Goal: Task Accomplishment & Management: Manage account settings

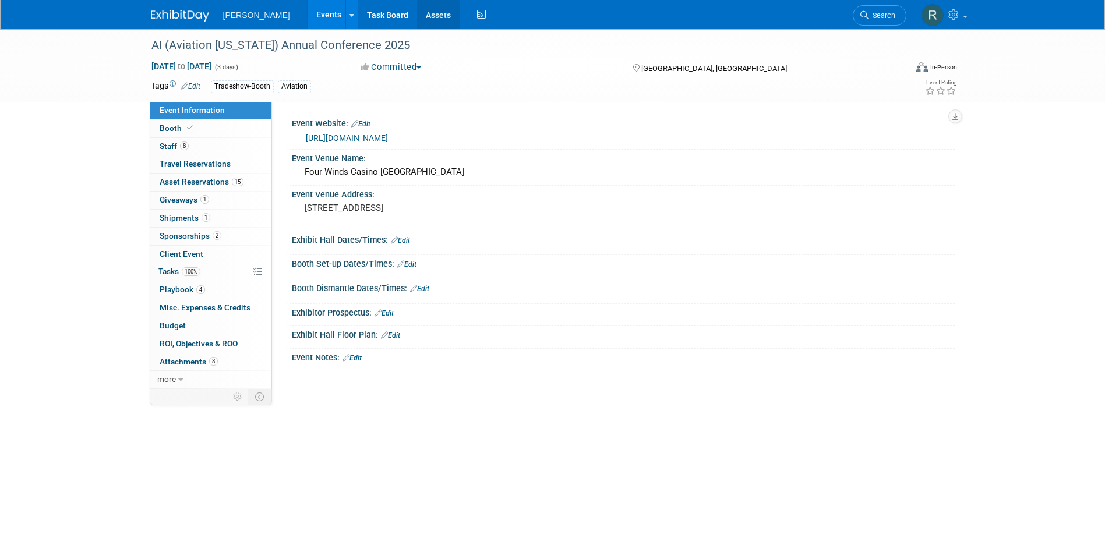
click at [417, 20] on link "Assets" at bounding box center [438, 14] width 43 height 29
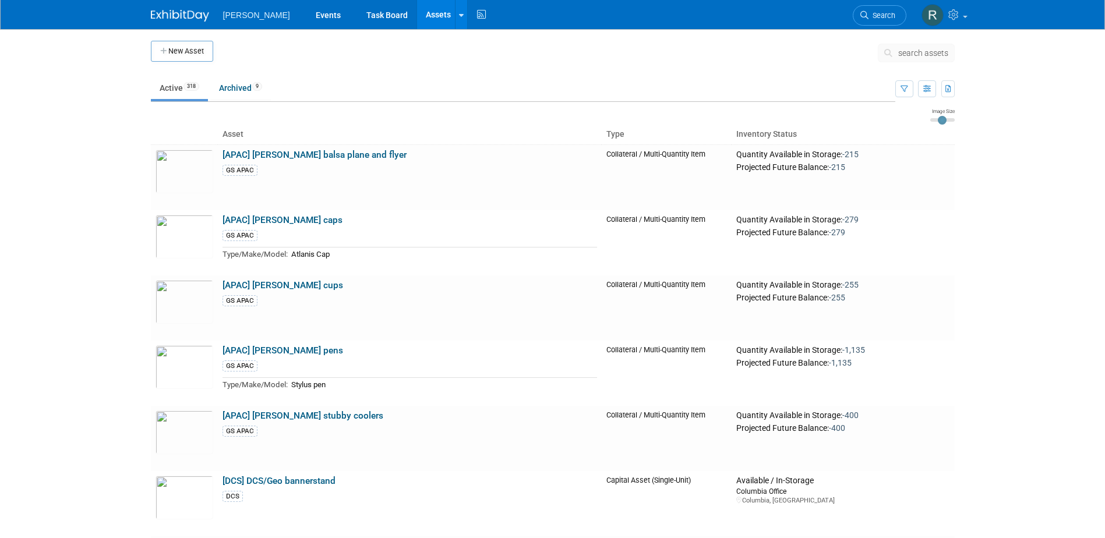
click at [899, 51] on span "search assets" at bounding box center [923, 52] width 50 height 9
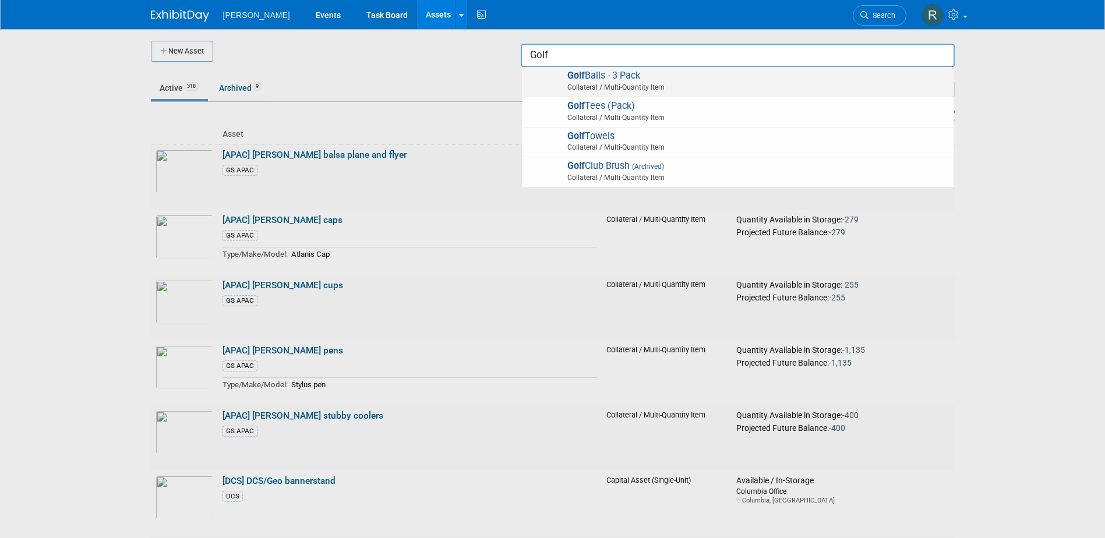
click at [630, 73] on span "Golf Balls - 3 Pack Collateral / Multi-Quantity Item" at bounding box center [738, 82] width 420 height 24
type input "Golf Balls - 3 Pack"
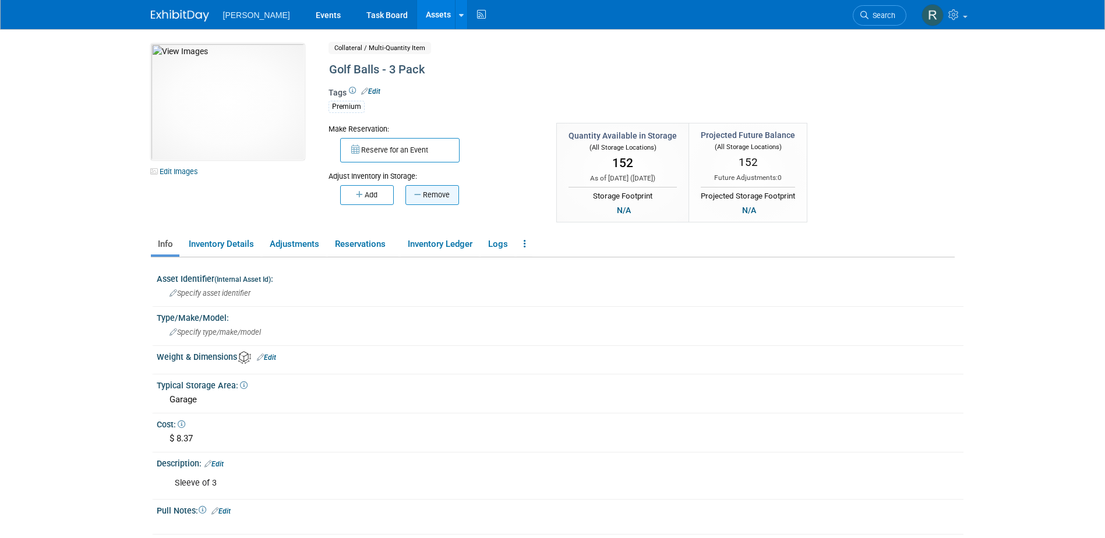
click at [411, 200] on button "Remove" at bounding box center [432, 195] width 54 height 20
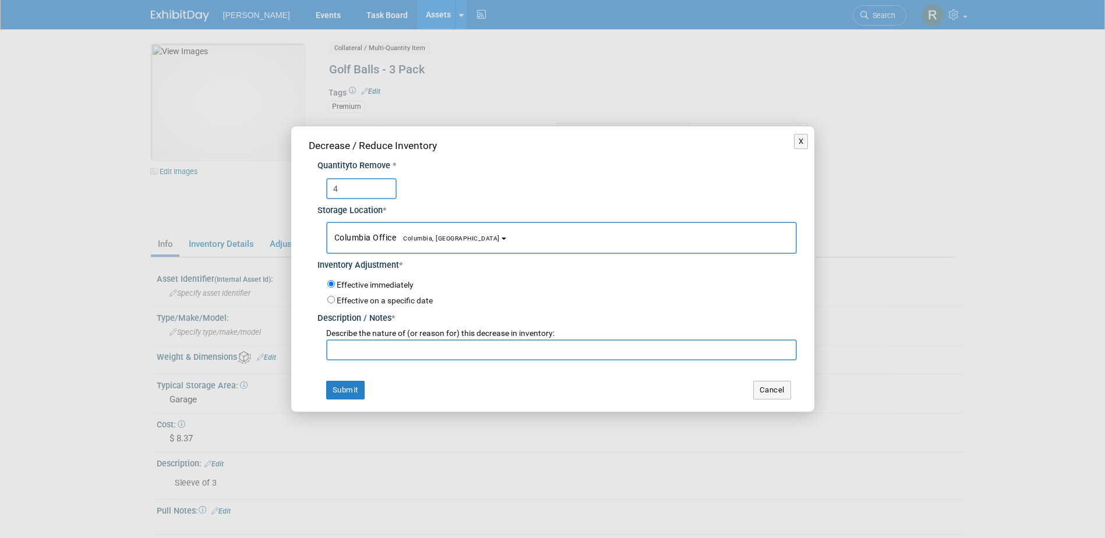
type input "4"
click at [469, 229] on button "Columbia Office Columbia, SC" at bounding box center [561, 238] width 471 height 32
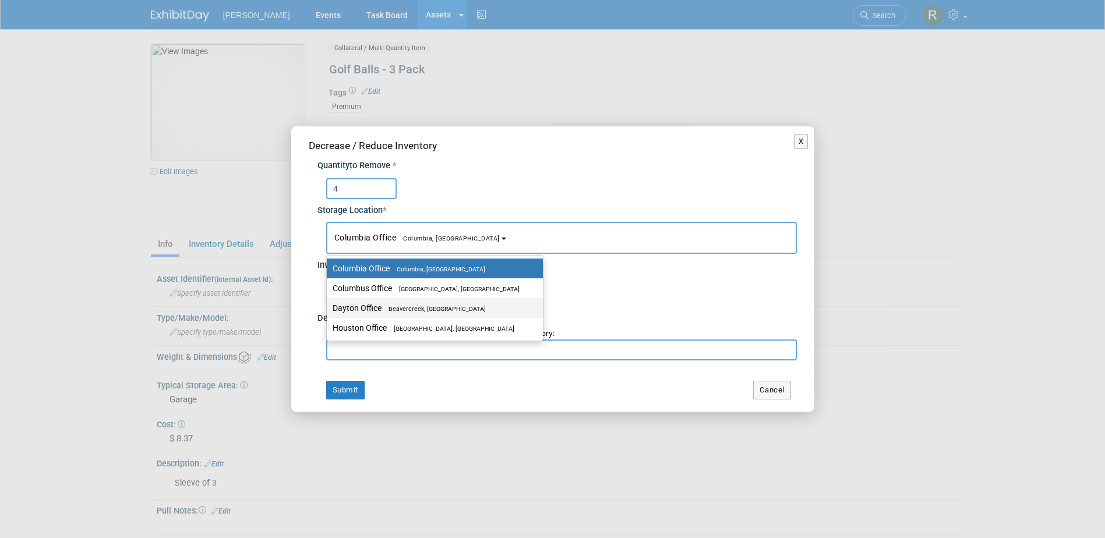
click at [383, 309] on span "Beavercreek, OH" at bounding box center [433, 309] width 104 height 8
click at [328, 309] on input "Dayton Office Beavercreek, OH" at bounding box center [325, 309] width 8 height 8
select select "11223930"
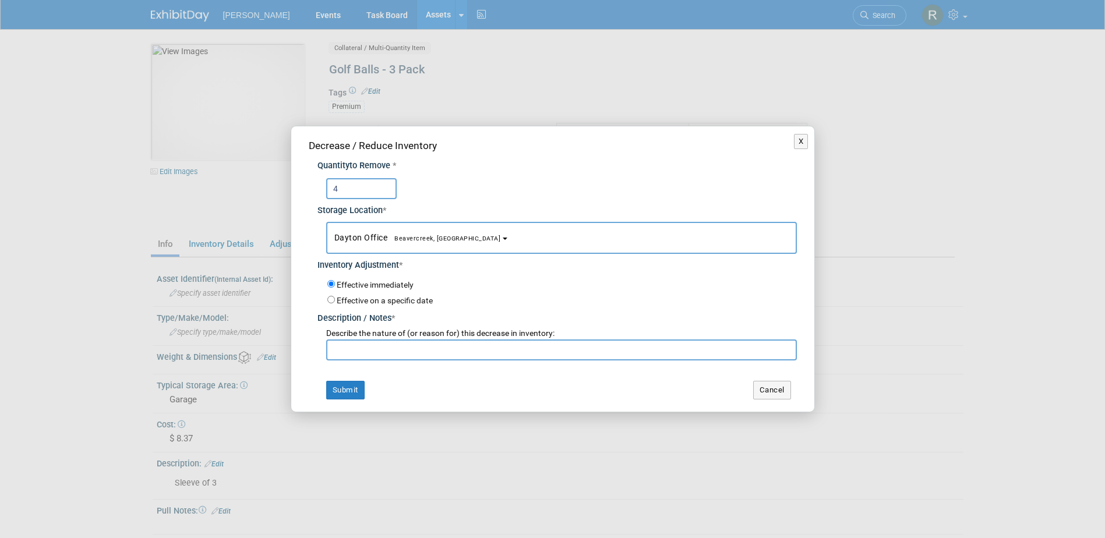
click at [365, 357] on input "text" at bounding box center [561, 350] width 471 height 21
type input "Shawn's work trip"
click at [351, 388] on button "Submit" at bounding box center [345, 390] width 38 height 19
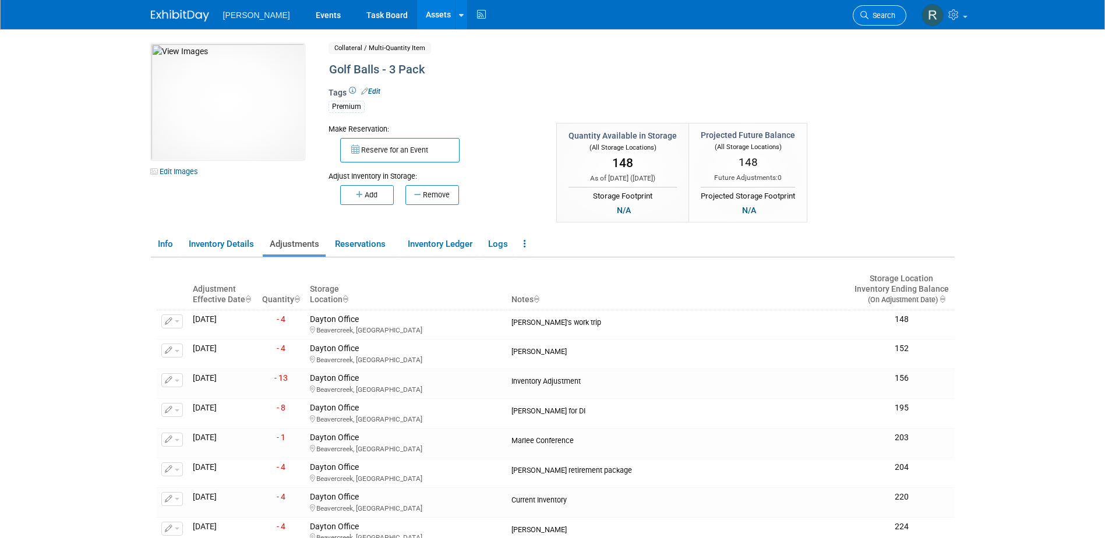
click at [868, 15] on span "Search" at bounding box center [881, 15] width 27 height 9
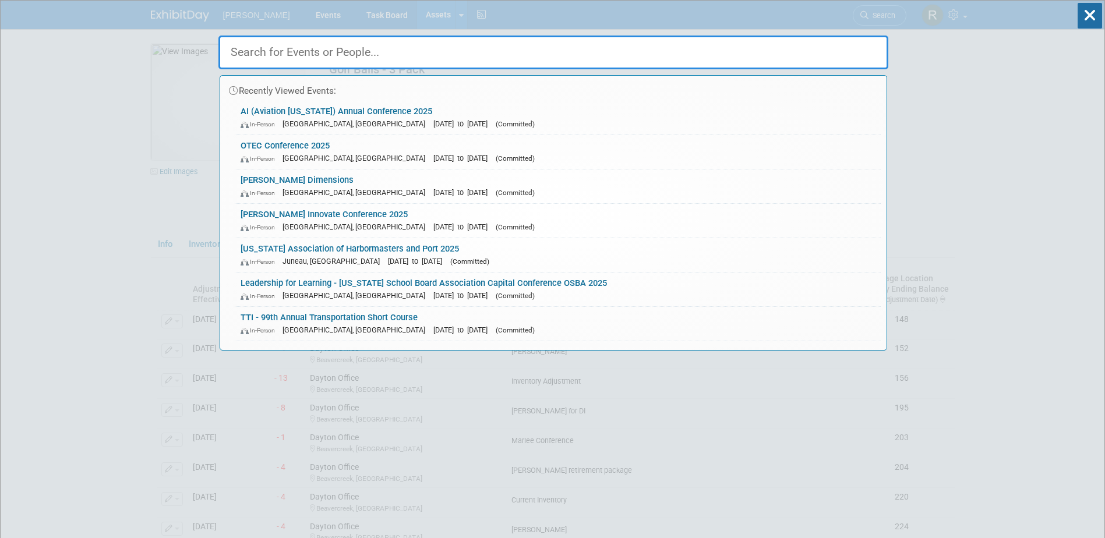
paste input "2026 LA Geospatial Summit"
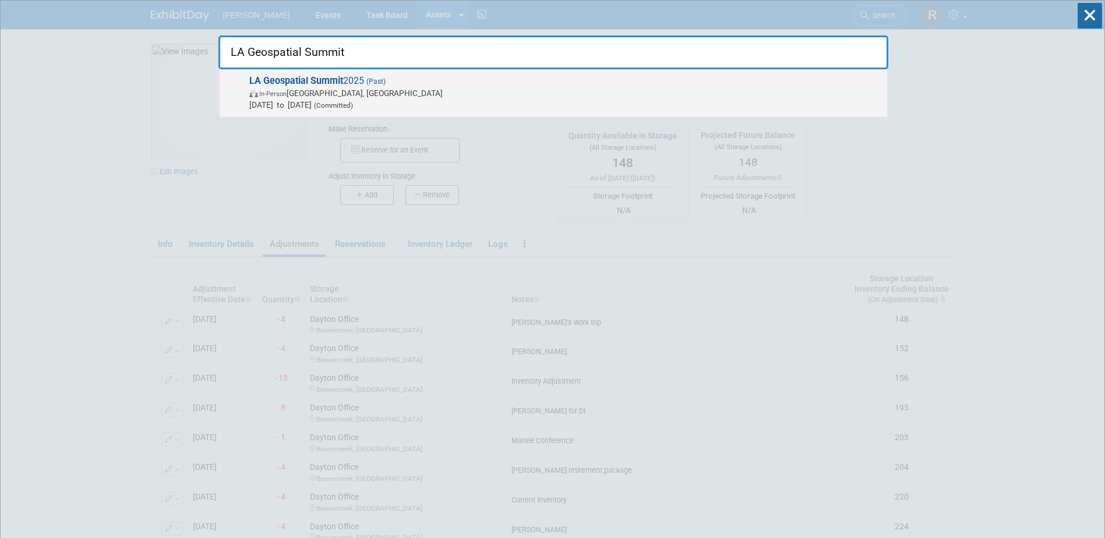
type input "LA Geospatial Summit"
click at [324, 82] on strong "LA Geospatial Summit" at bounding box center [296, 80] width 94 height 11
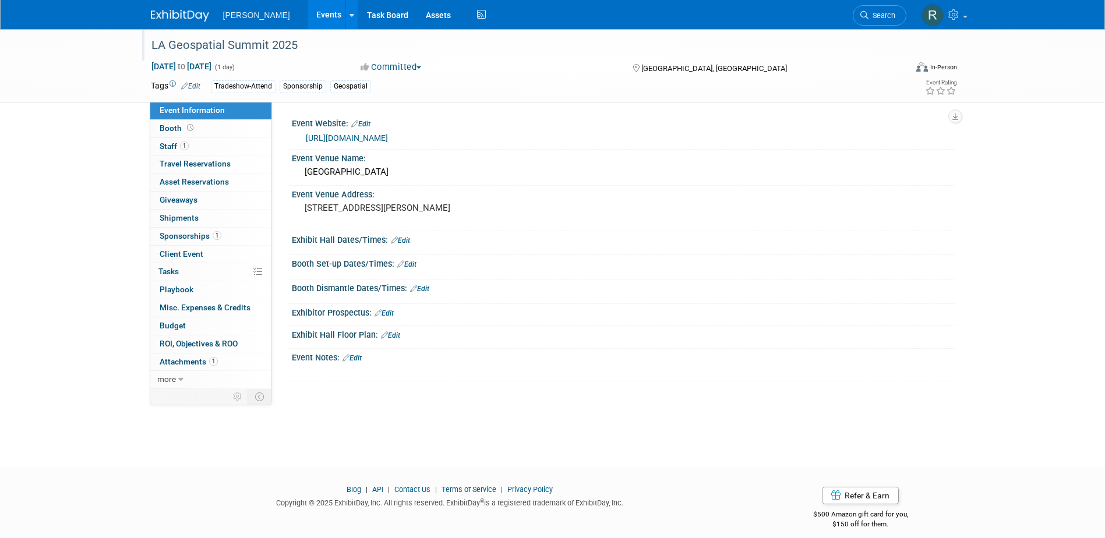
click at [303, 45] on div "LA Geospatial Summit 2025" at bounding box center [517, 45] width 741 height 21
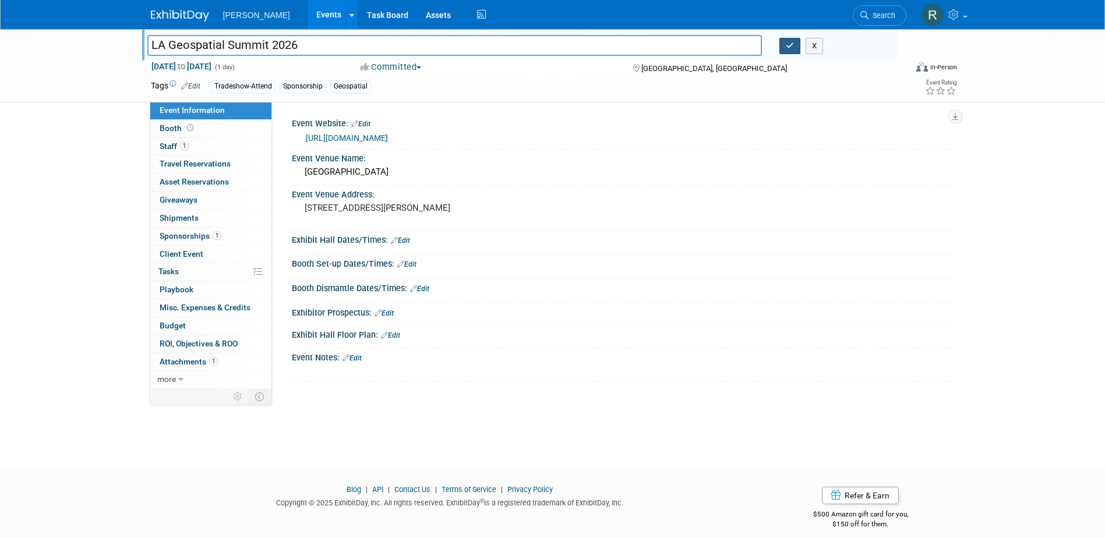
type input "LA Geospatial Summit 2026"
click at [788, 47] on icon "button" at bounding box center [790, 46] width 8 height 8
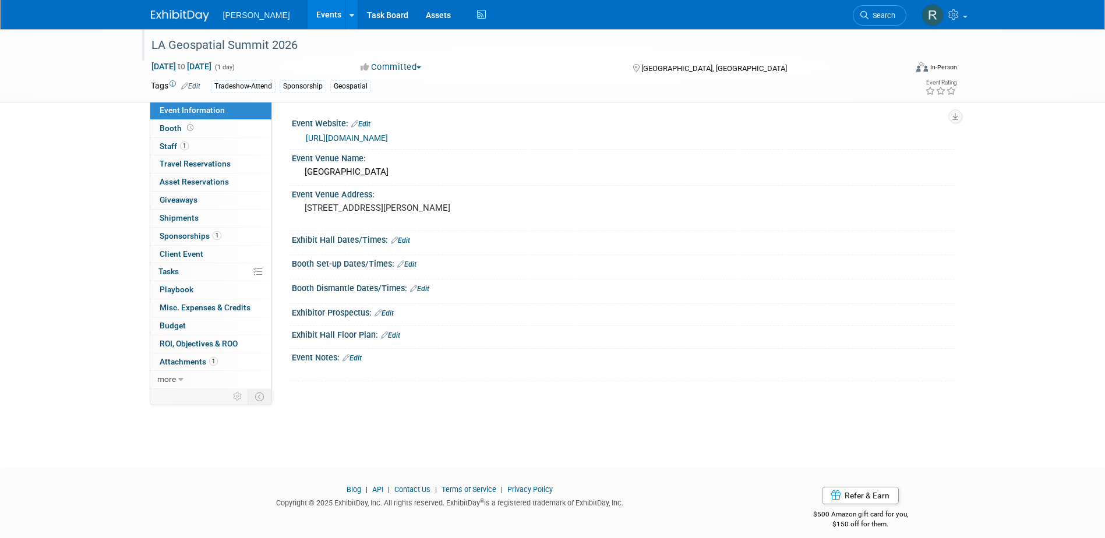
click at [319, 51] on div "LA Geospatial Summit 2026" at bounding box center [517, 45] width 741 height 21
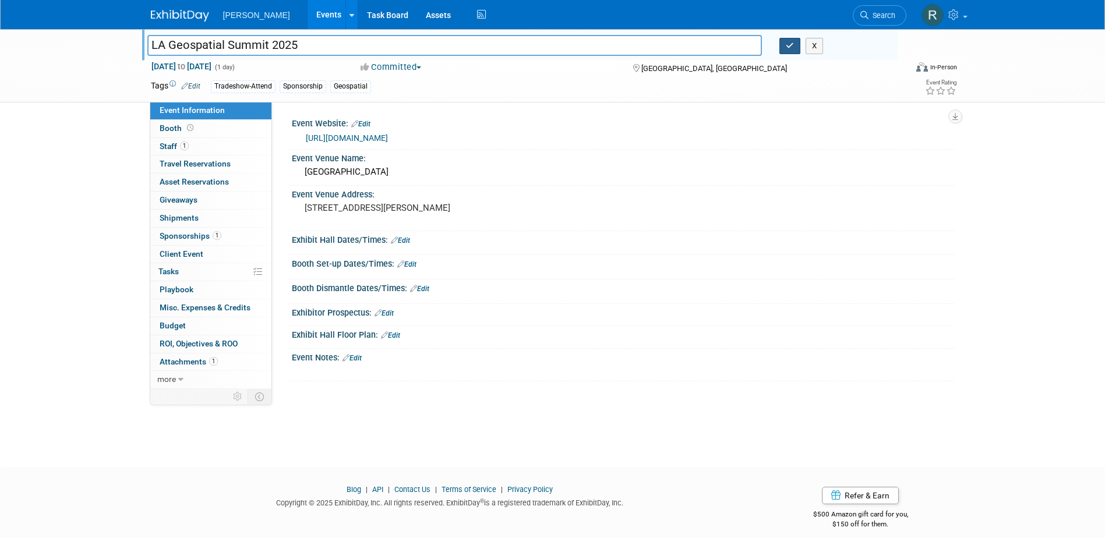
type input "LA Geospatial Summit 2025"
click at [789, 49] on icon "button" at bounding box center [790, 46] width 8 height 8
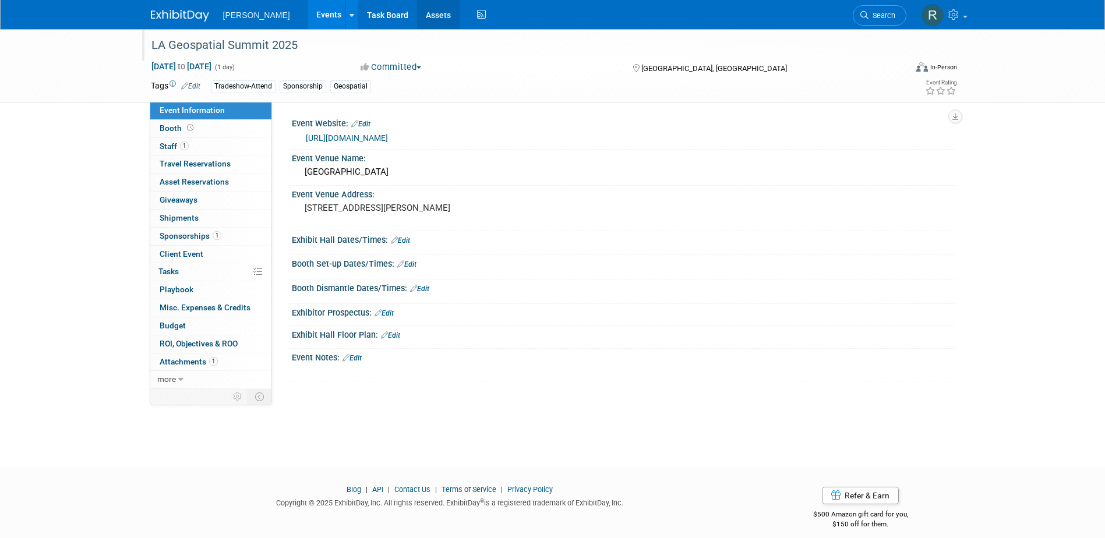
click at [417, 21] on link "Assets" at bounding box center [438, 14] width 43 height 29
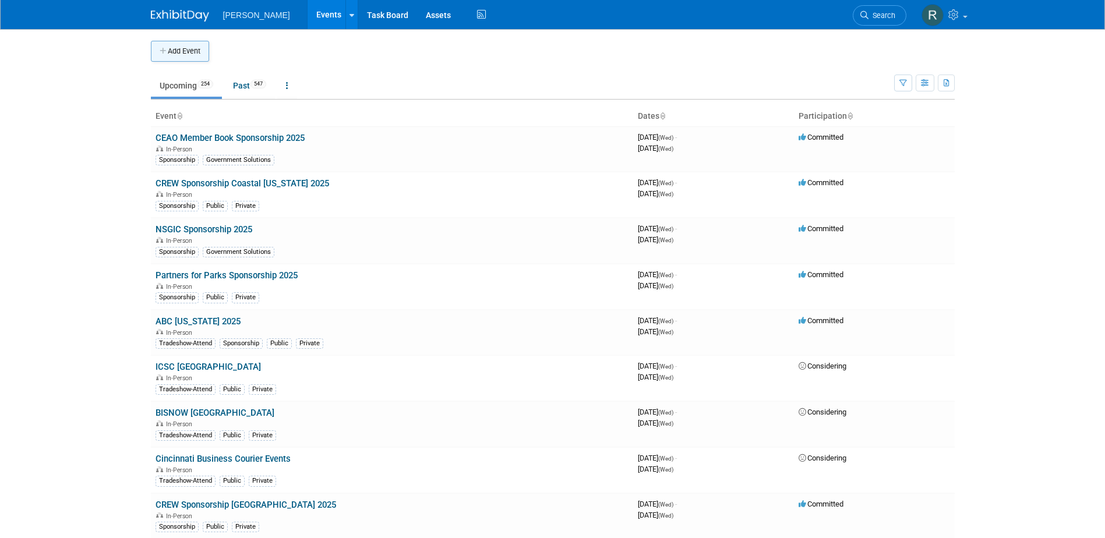
click at [185, 49] on button "Add Event" at bounding box center [180, 51] width 58 height 21
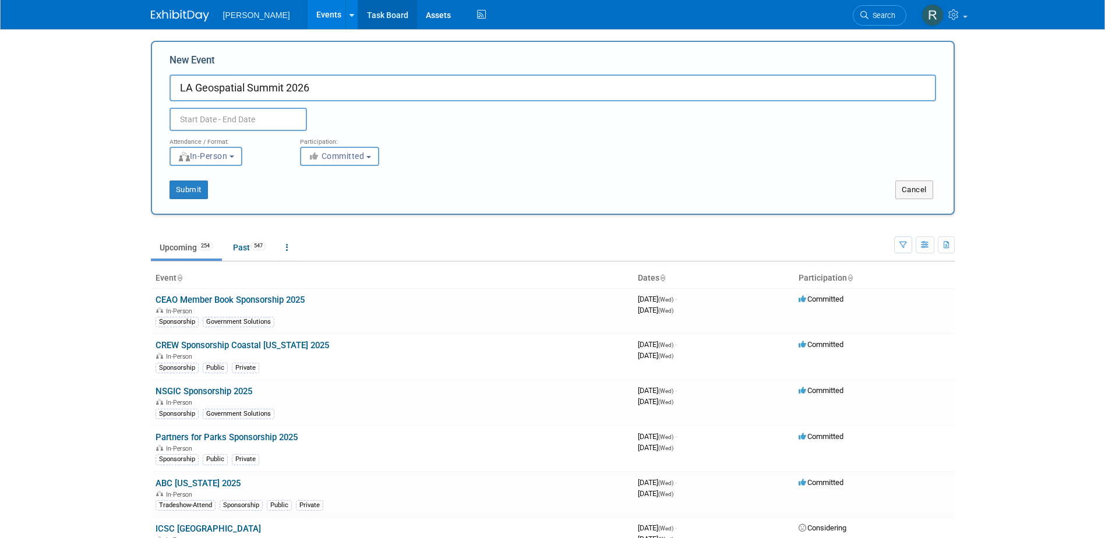
type input "LA Geospatial Summit 2026"
click at [262, 120] on input "text" at bounding box center [237, 119] width 137 height 23
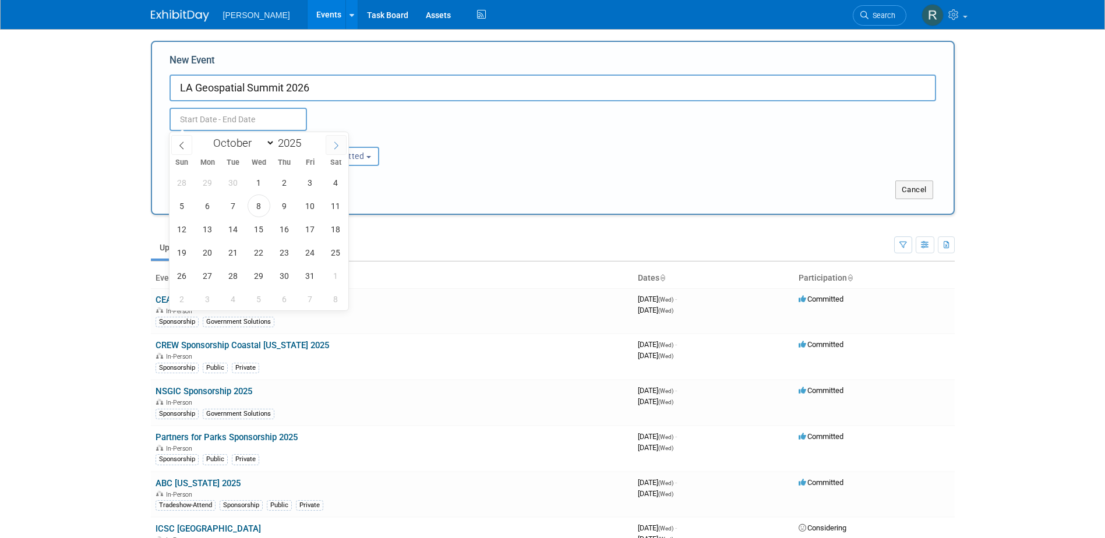
click at [337, 143] on icon at bounding box center [336, 146] width 8 height 8
select select "11"
click at [337, 143] on icon at bounding box center [336, 146] width 8 height 8
type input "2026"
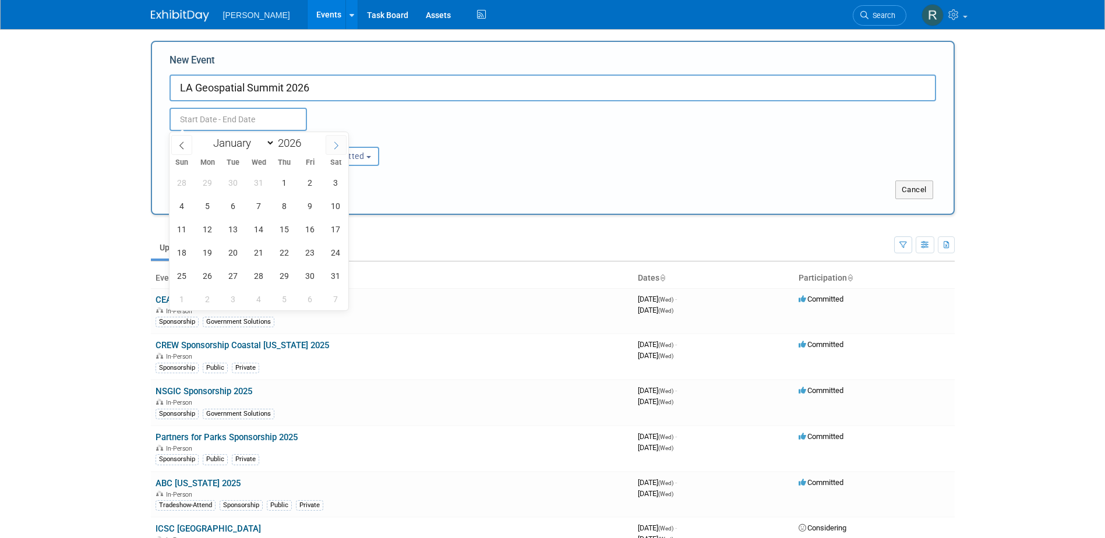
click at [337, 143] on icon at bounding box center [336, 146] width 8 height 8
select select "1"
click at [310, 254] on span "27" at bounding box center [310, 252] width 23 height 23
type input "[DATE] to [DATE]"
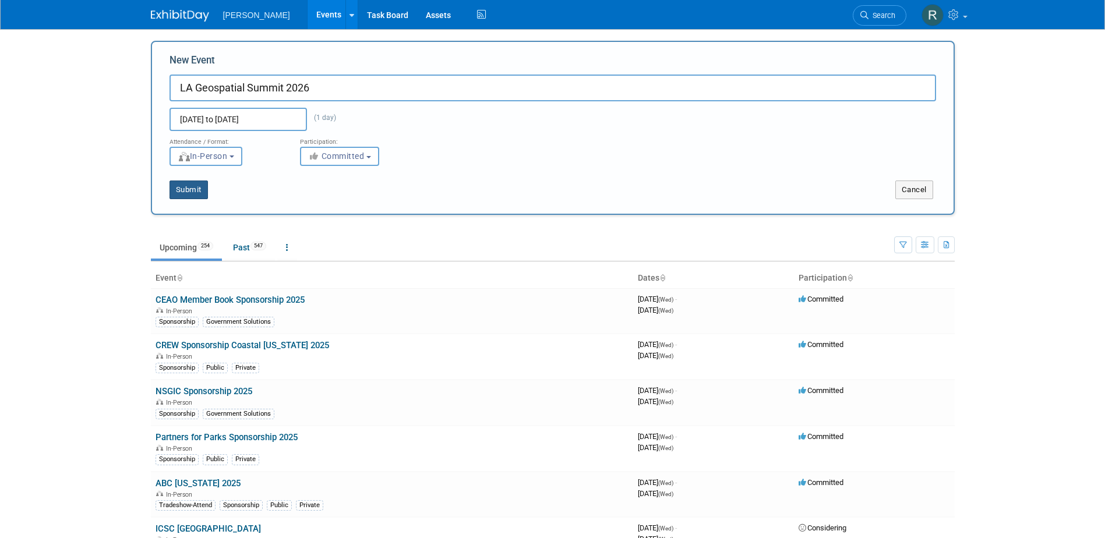
click at [183, 191] on button "Submit" at bounding box center [188, 190] width 38 height 19
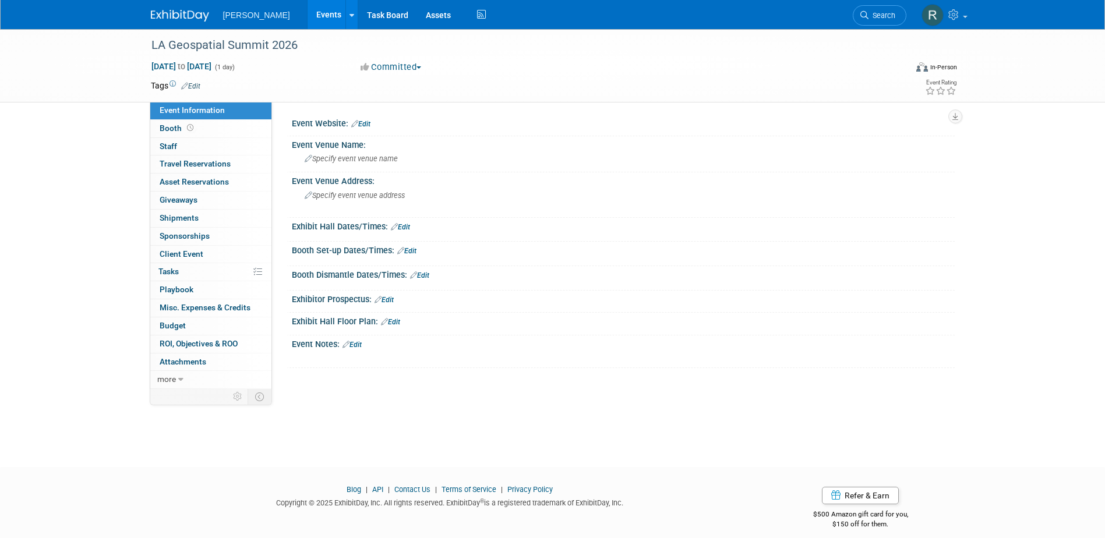
click at [197, 85] on link "Edit" at bounding box center [190, 86] width 19 height 8
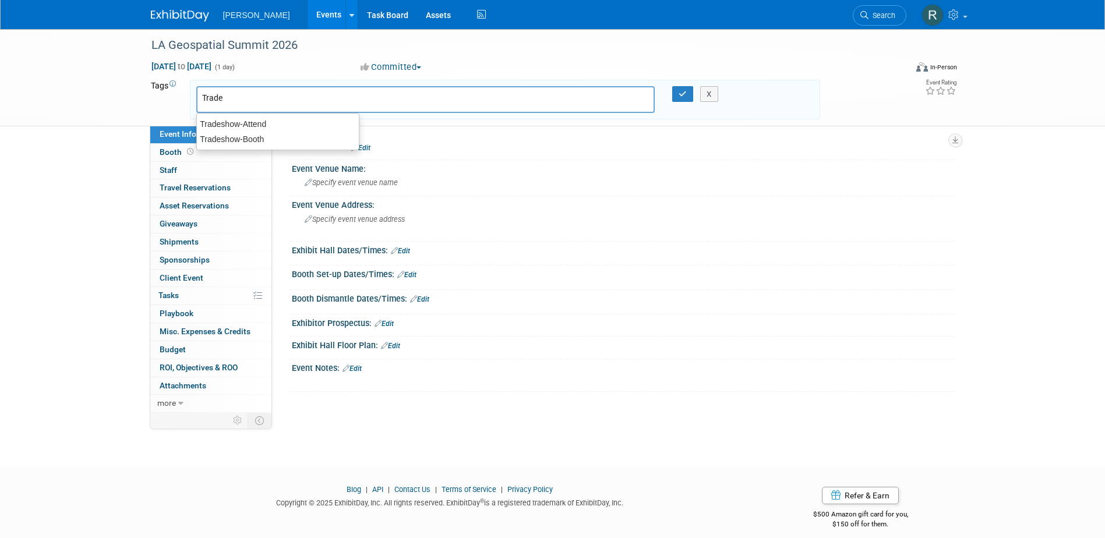
type input "Tradeshow-Attend"
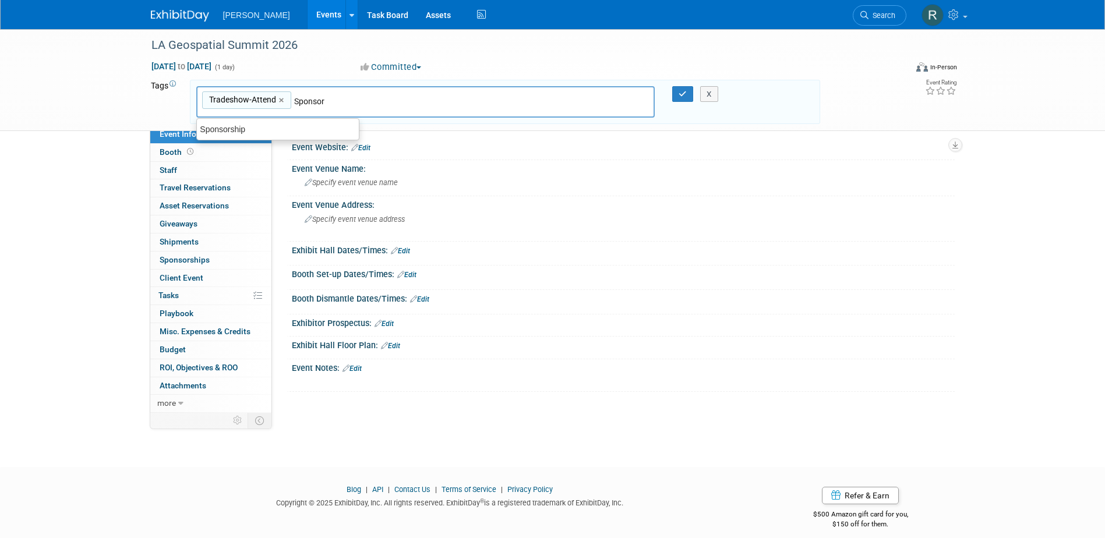
type input "Sponsorship"
type input "Tradeshow-Attend, Sponsorship"
type input "Geospatial"
type input "Tradeshow-Attend, Sponsorship, Geospatial"
click at [680, 94] on icon "button" at bounding box center [682, 94] width 8 height 8
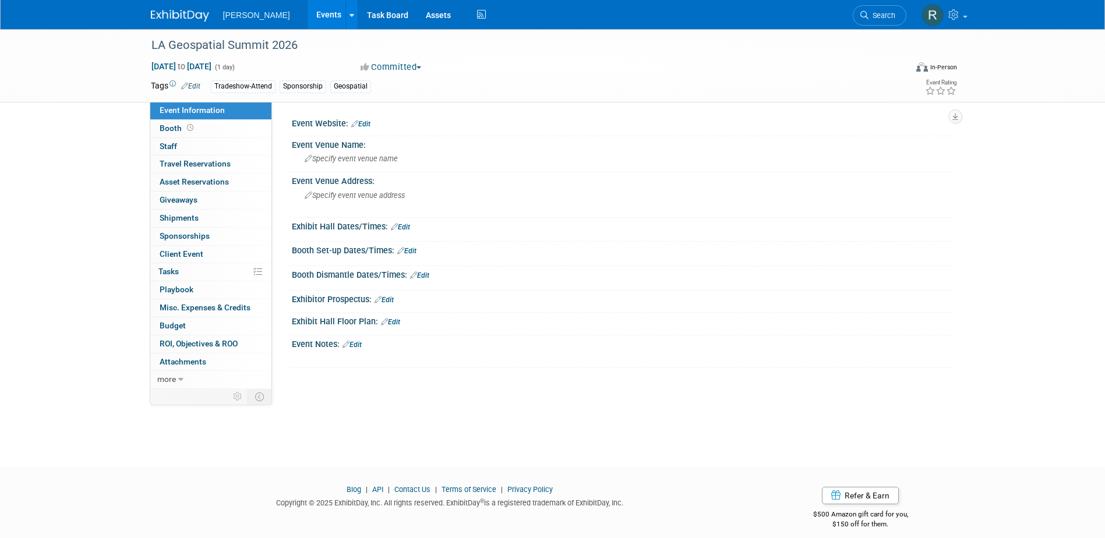
click at [384, 86] on div "Tradeshow-Attend Sponsorship Geospatial" at bounding box center [515, 86] width 609 height 13
click at [190, 85] on link "Edit" at bounding box center [190, 86] width 19 height 8
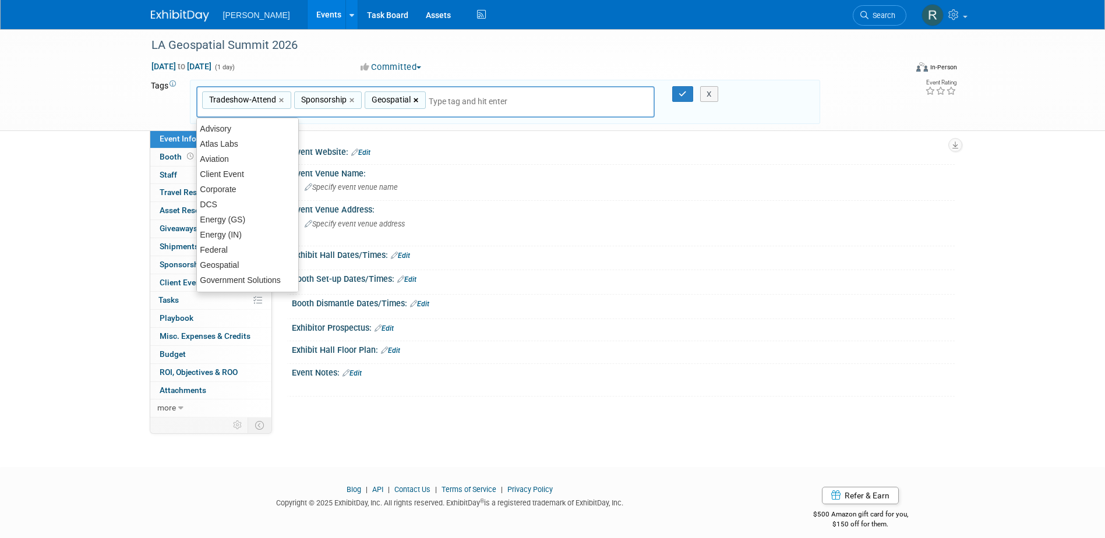
click at [418, 100] on link "×" at bounding box center [417, 100] width 8 height 13
type input "Tradeshow-Attend, Sponsorship"
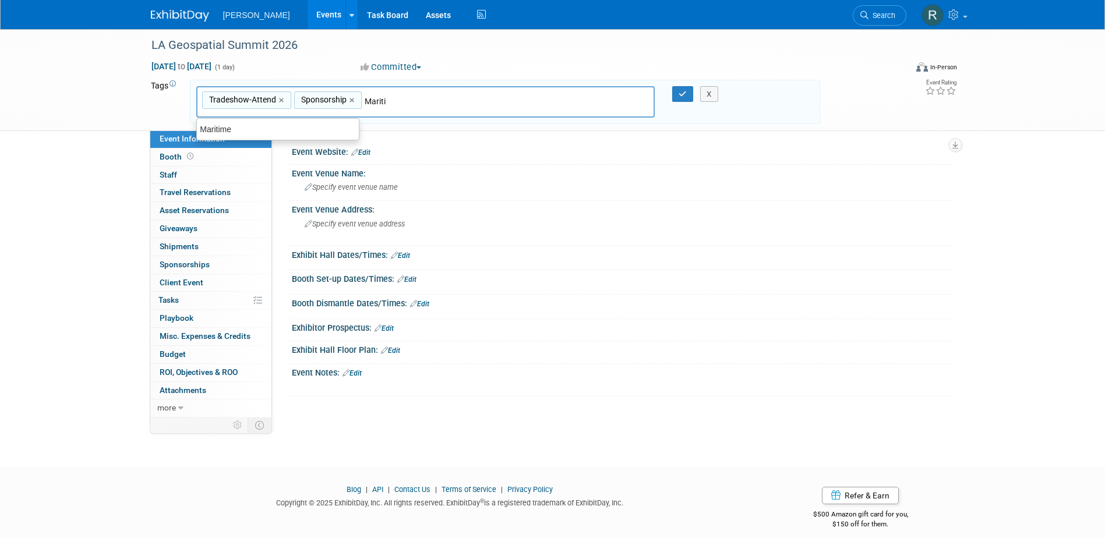
type input "Maritim"
click at [229, 129] on div "Maritime" at bounding box center [277, 129] width 163 height 16
type input "Tradeshow-Attend, Sponsorship, Maritime"
click at [687, 91] on button "button" at bounding box center [682, 94] width 21 height 16
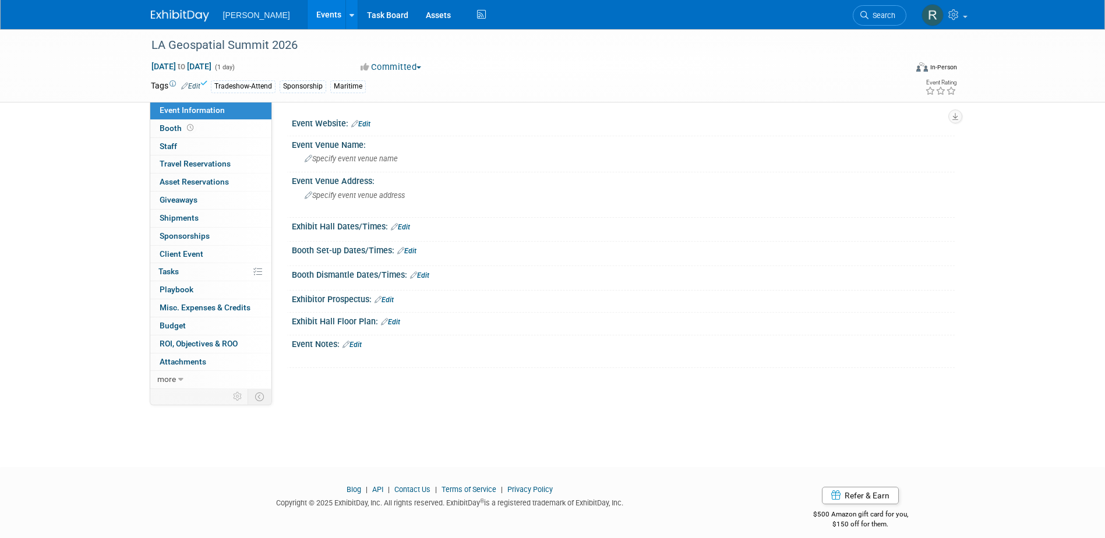
click at [415, 65] on button "Committed" at bounding box center [390, 67] width 69 height 12
click at [401, 114] on link "Not Going" at bounding box center [403, 119] width 92 height 16
click at [875, 15] on span "Search" at bounding box center [881, 15] width 27 height 9
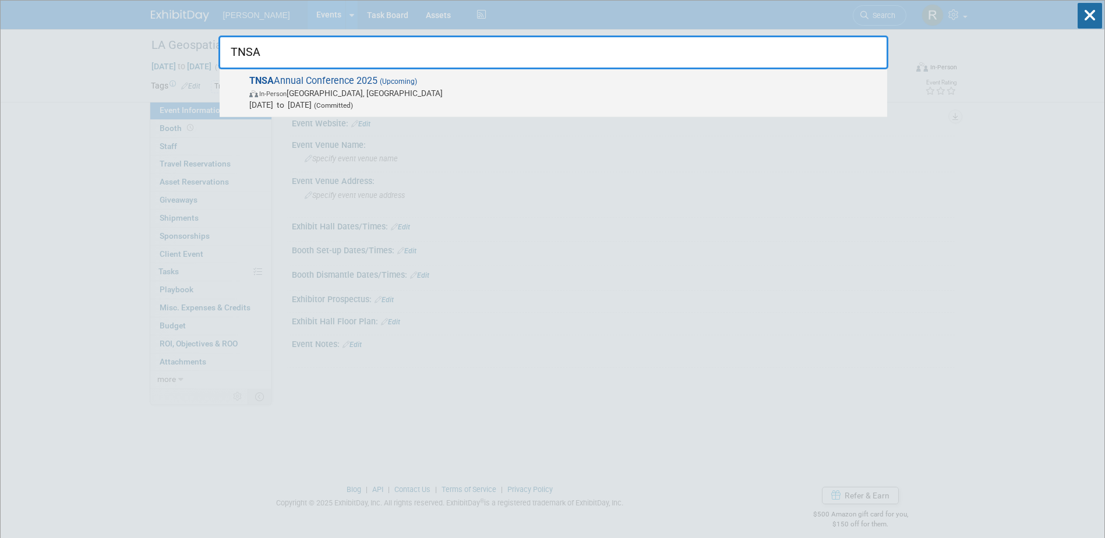
type input "TNSA"
click at [403, 88] on span "In-Person Chattanooga, TN" at bounding box center [565, 93] width 632 height 12
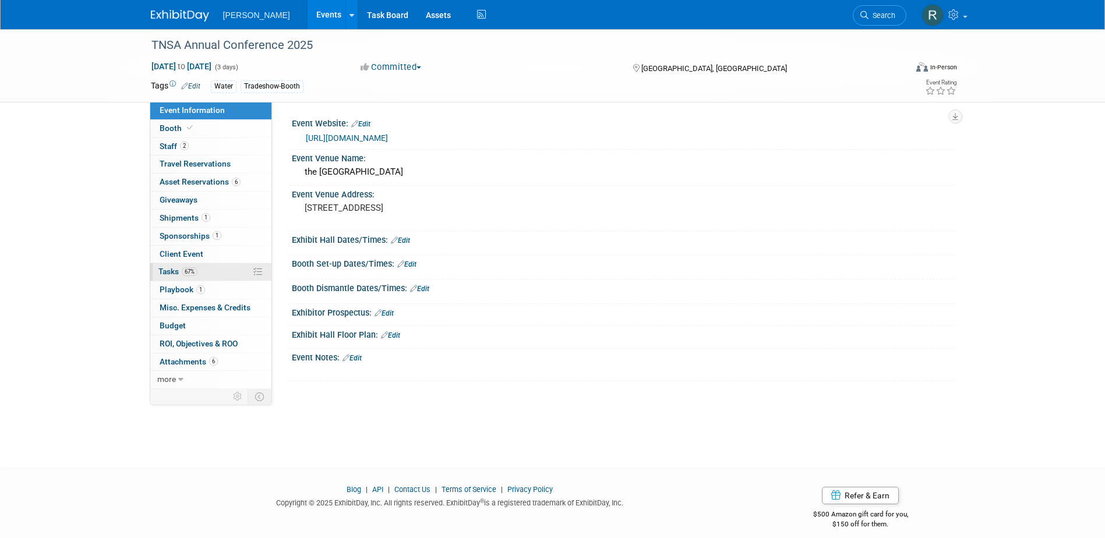
click at [170, 273] on span "Tasks 67%" at bounding box center [177, 271] width 39 height 9
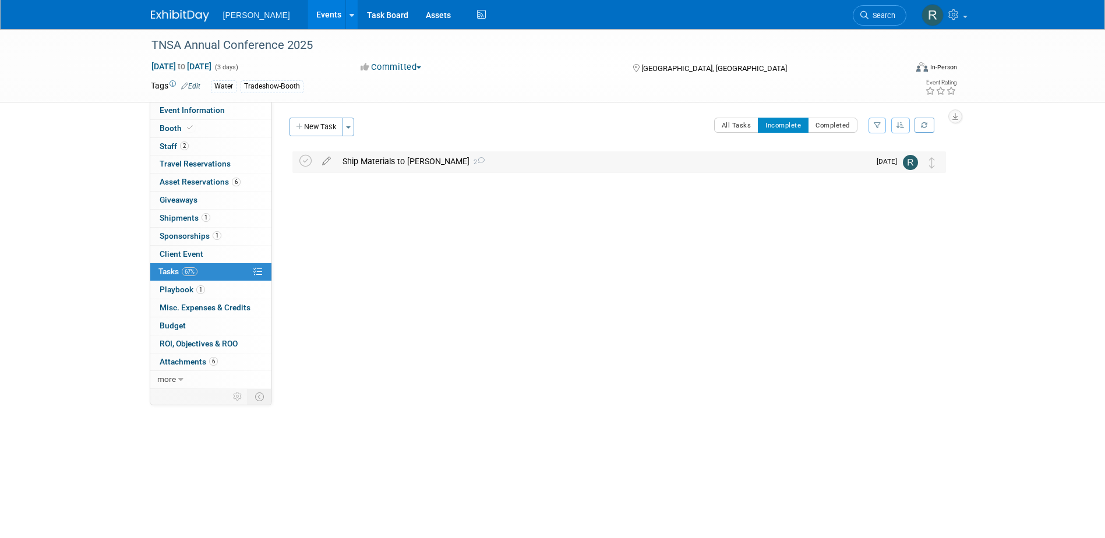
click at [373, 161] on div "Ship Materials to James Riddle 2" at bounding box center [603, 161] width 533 height 20
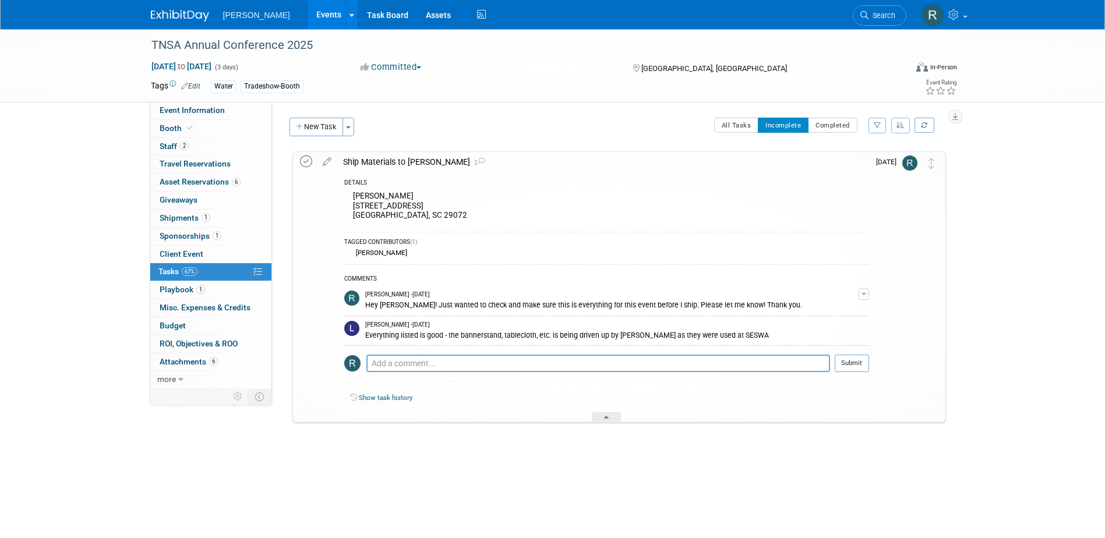
click at [305, 162] on icon at bounding box center [306, 161] width 12 height 12
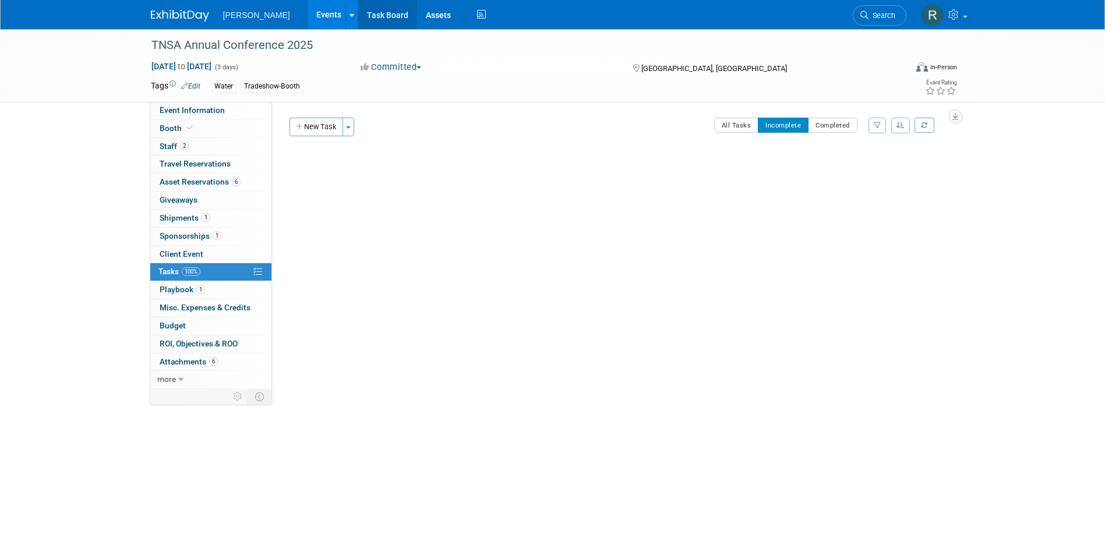
drag, startPoint x: 296, startPoint y: 15, endPoint x: 346, endPoint y: 10, distance: 50.3
click at [307, 15] on link "Events" at bounding box center [328, 14] width 43 height 29
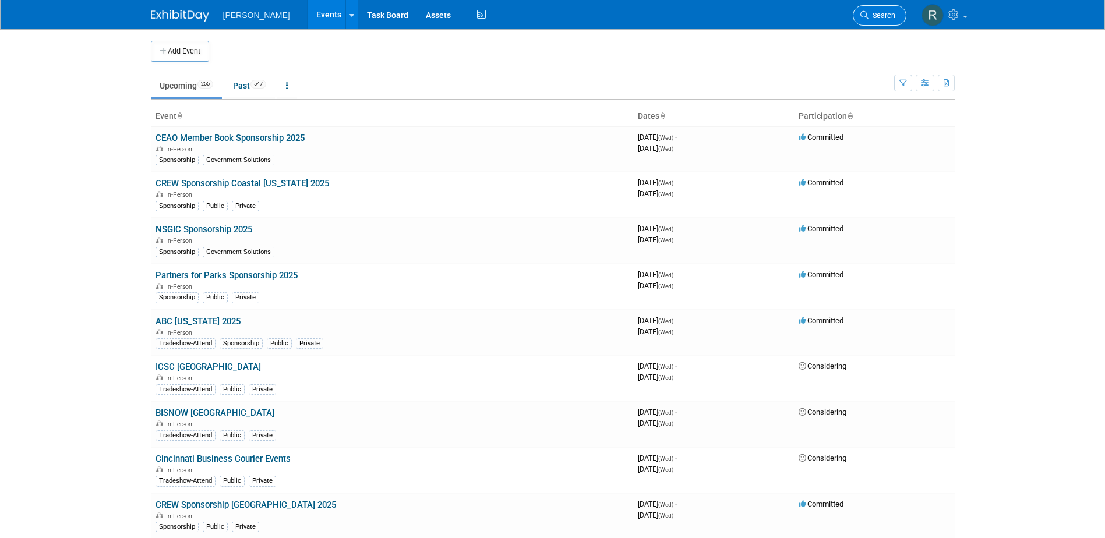
click at [882, 15] on span "Search" at bounding box center [881, 15] width 27 height 9
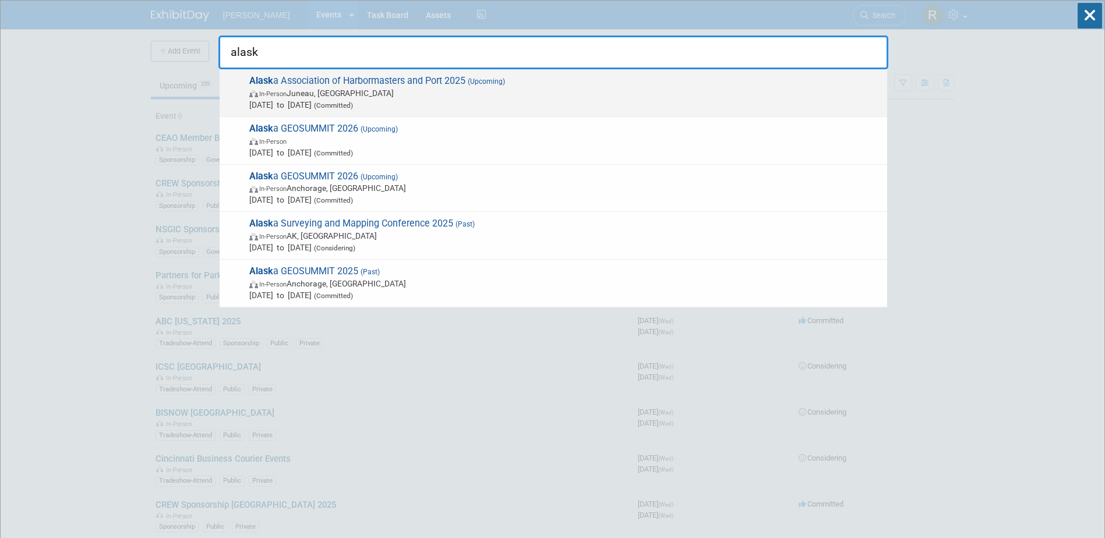
type input "alask"
click at [418, 90] on span "In-Person [PERSON_NAME], [GEOGRAPHIC_DATA]" at bounding box center [565, 93] width 632 height 12
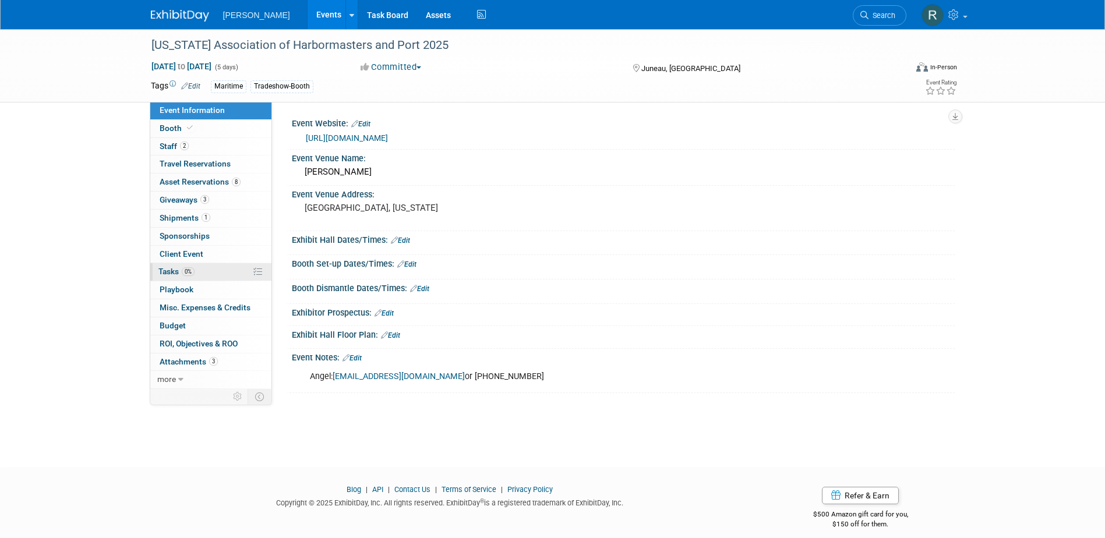
click at [178, 270] on span "Tasks 0%" at bounding box center [176, 271] width 36 height 9
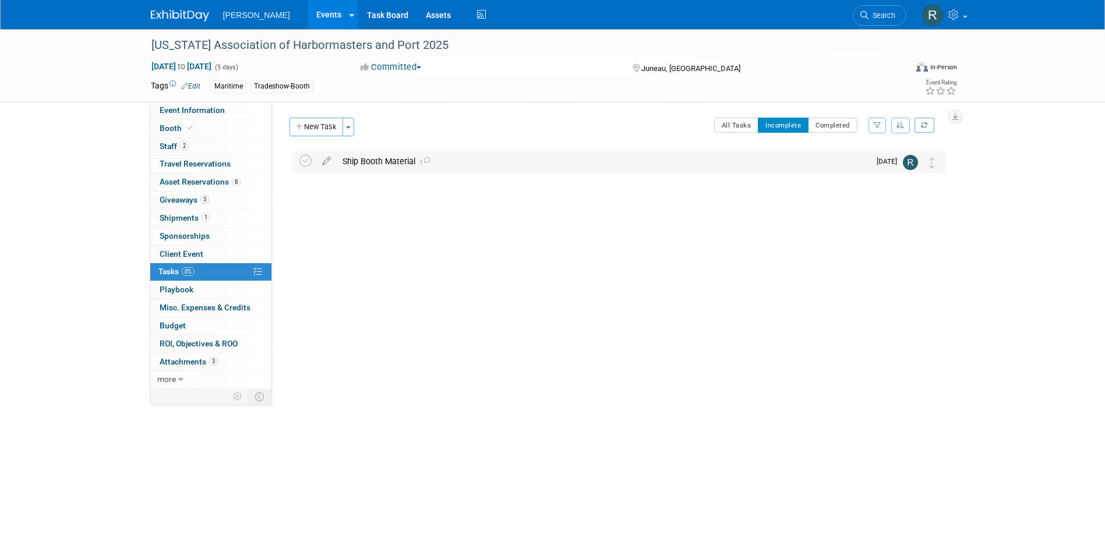
click at [379, 157] on div "Ship Booth Material 1" at bounding box center [603, 161] width 533 height 20
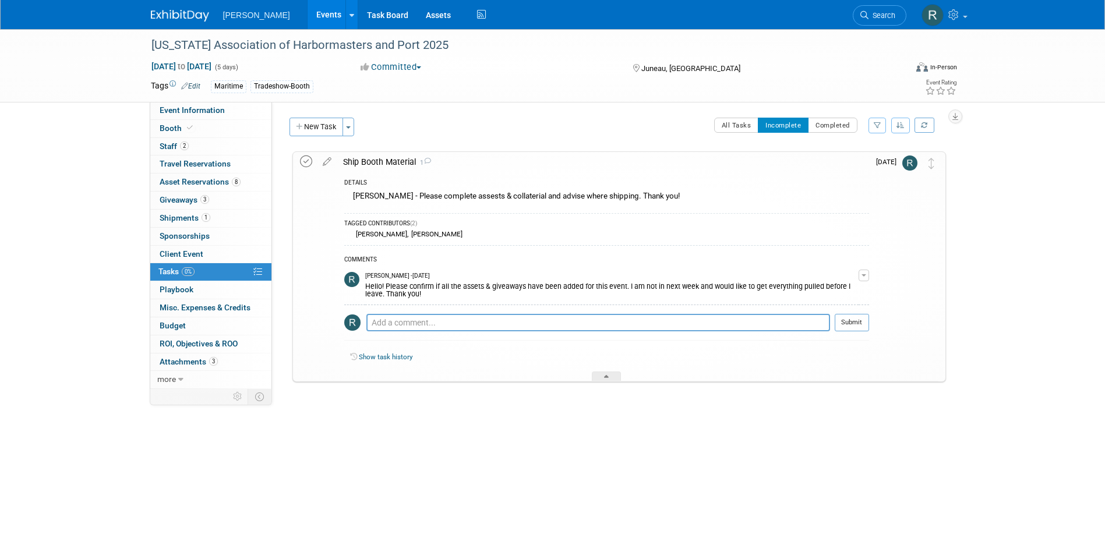
click at [307, 162] on icon at bounding box center [306, 161] width 12 height 12
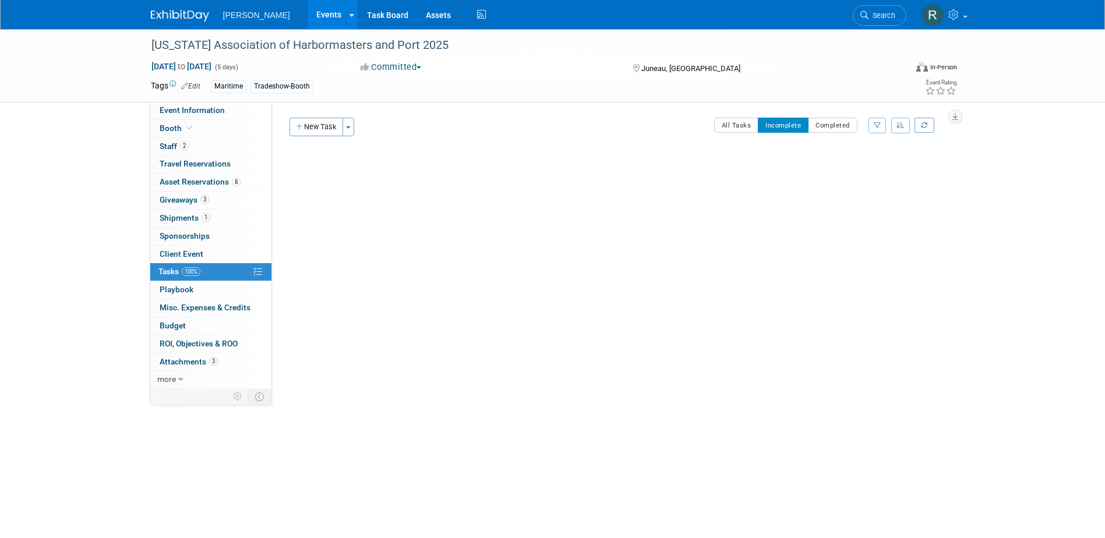
drag, startPoint x: 865, startPoint y: 12, endPoint x: 761, endPoint y: 28, distance: 105.4
click at [865, 12] on icon at bounding box center [864, 15] width 8 height 8
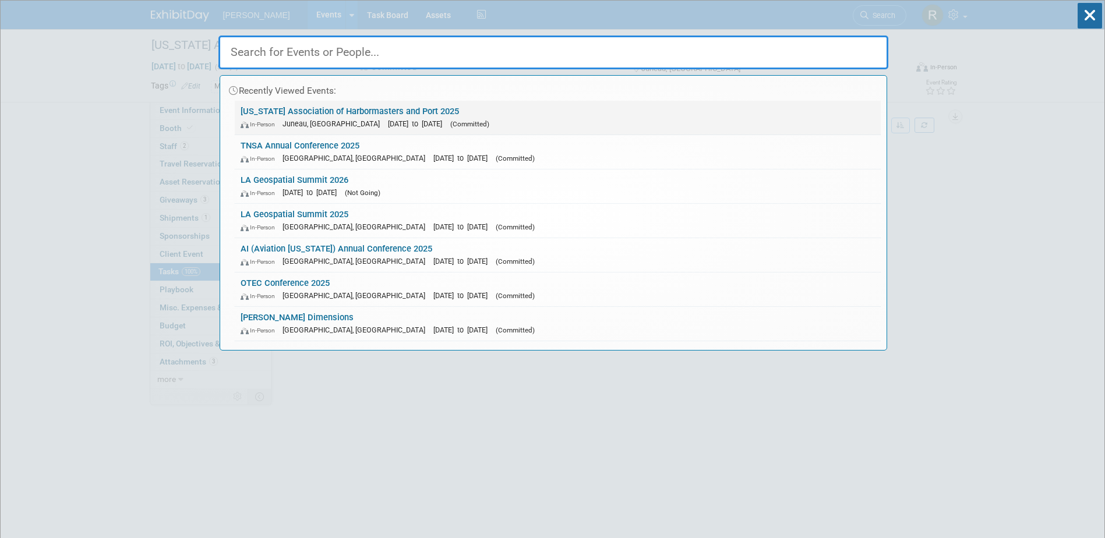
paste input "Robotics & AI [DATE]"
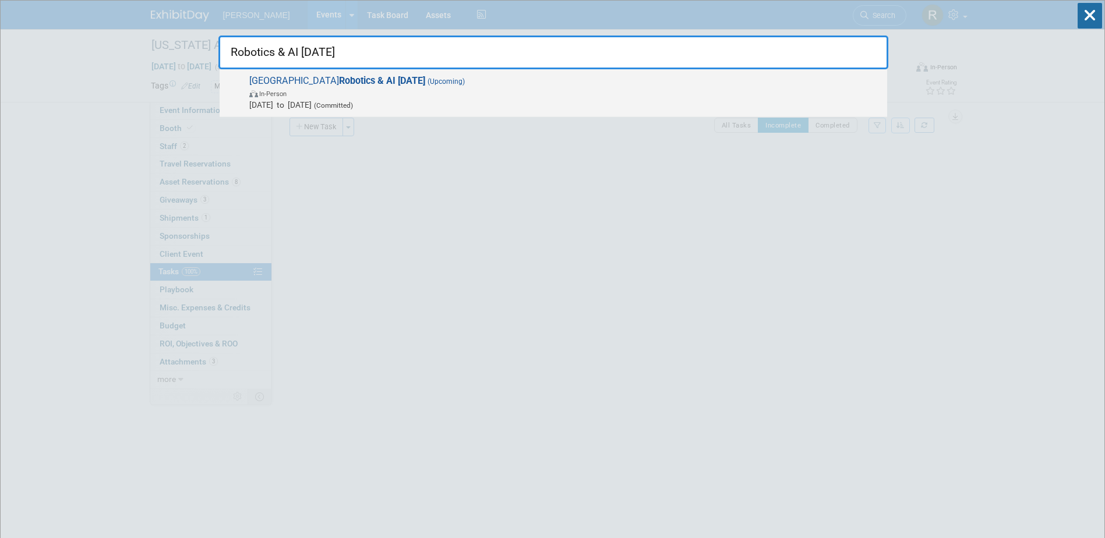
type input "Robotics & AI [DATE]"
click at [358, 85] on strong "Robotics & AI [DATE]" at bounding box center [382, 80] width 86 height 11
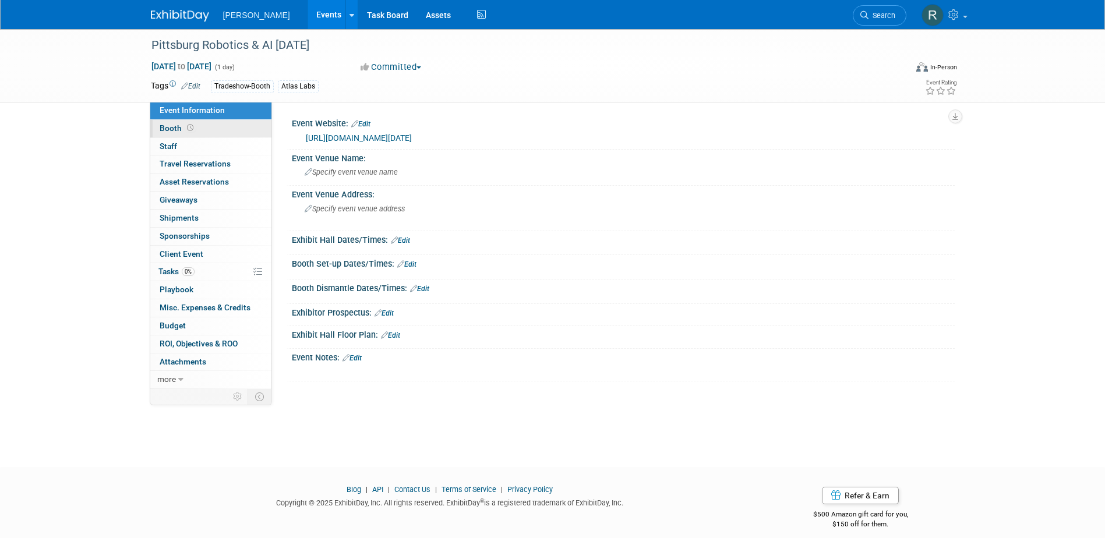
click at [204, 124] on link "Booth" at bounding box center [210, 128] width 121 height 17
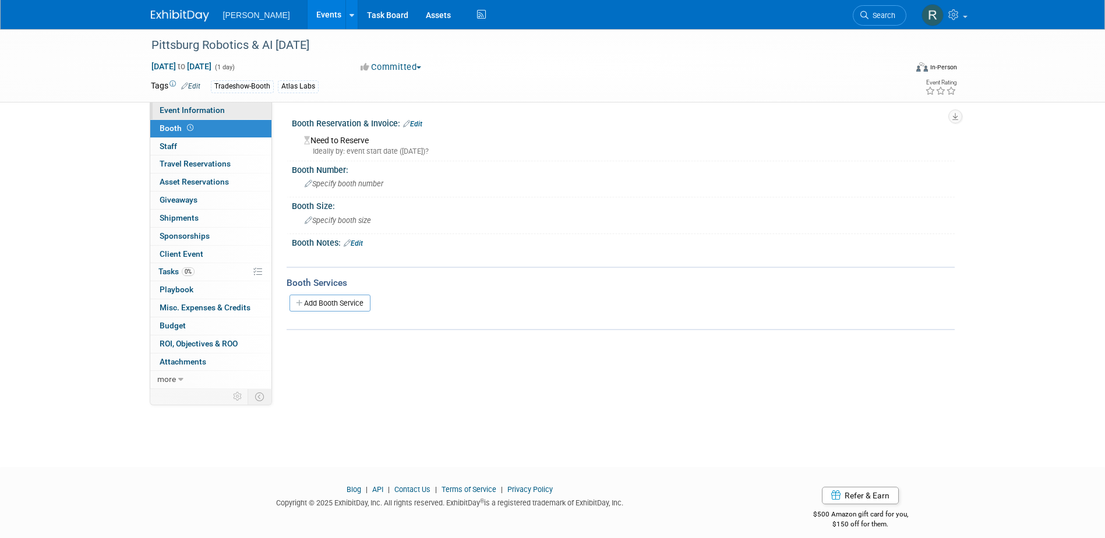
click at [214, 108] on span "Event Information" at bounding box center [192, 109] width 65 height 9
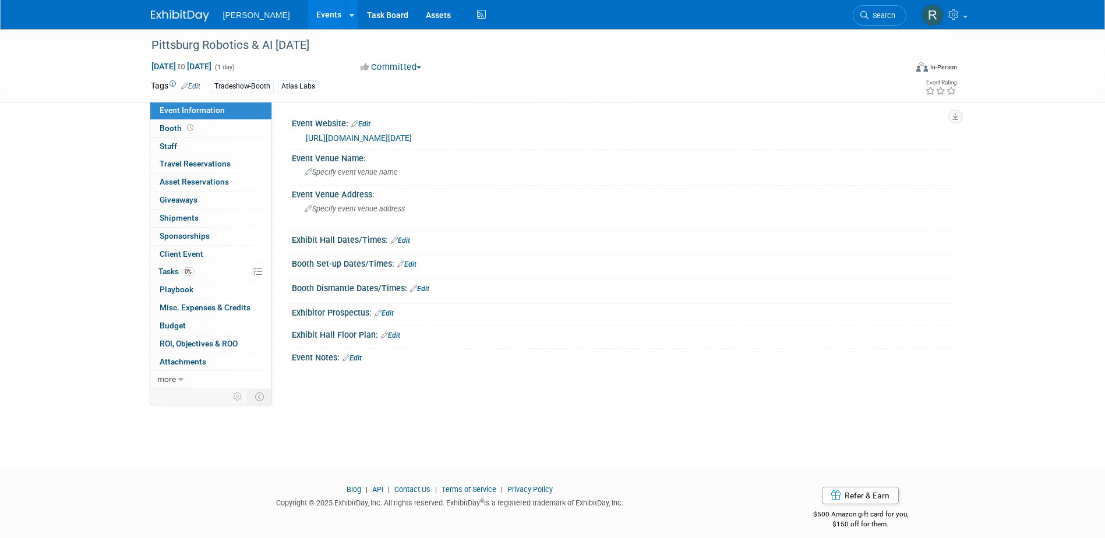
click at [392, 314] on link "Edit" at bounding box center [383, 313] width 19 height 8
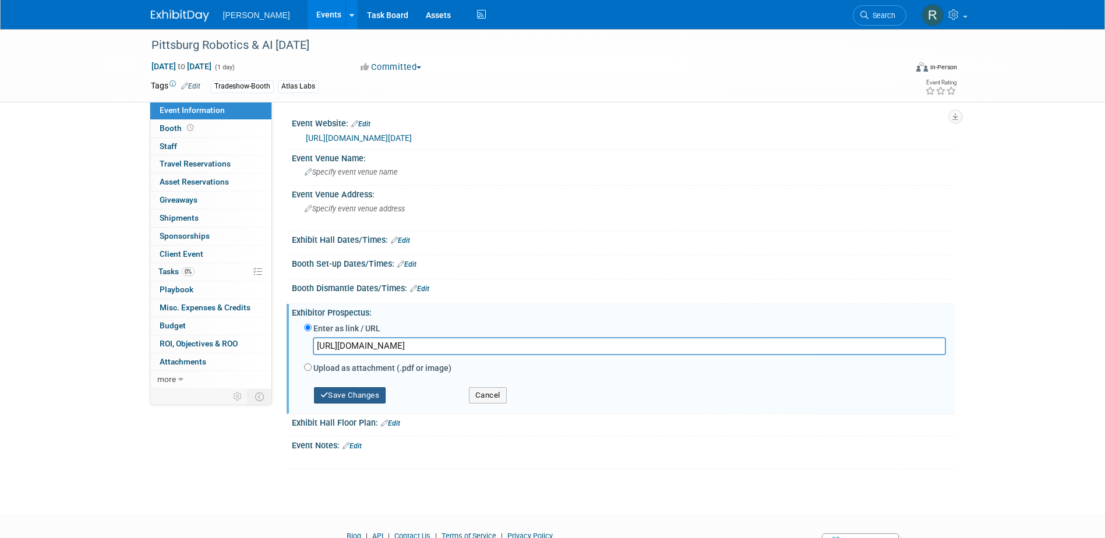
type input "https://stetson.boomerecommerce.com/Home/Images/static/2025%20Robotics%20&%20AI…"
click at [365, 395] on button "Save Changes" at bounding box center [350, 395] width 72 height 16
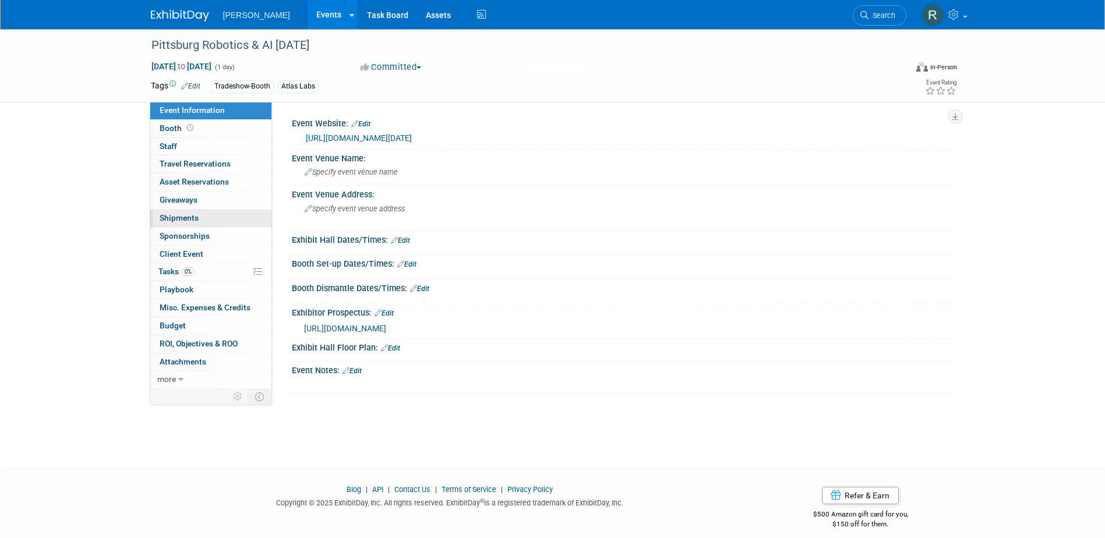
click at [191, 217] on span "Shipments 0" at bounding box center [179, 217] width 39 height 9
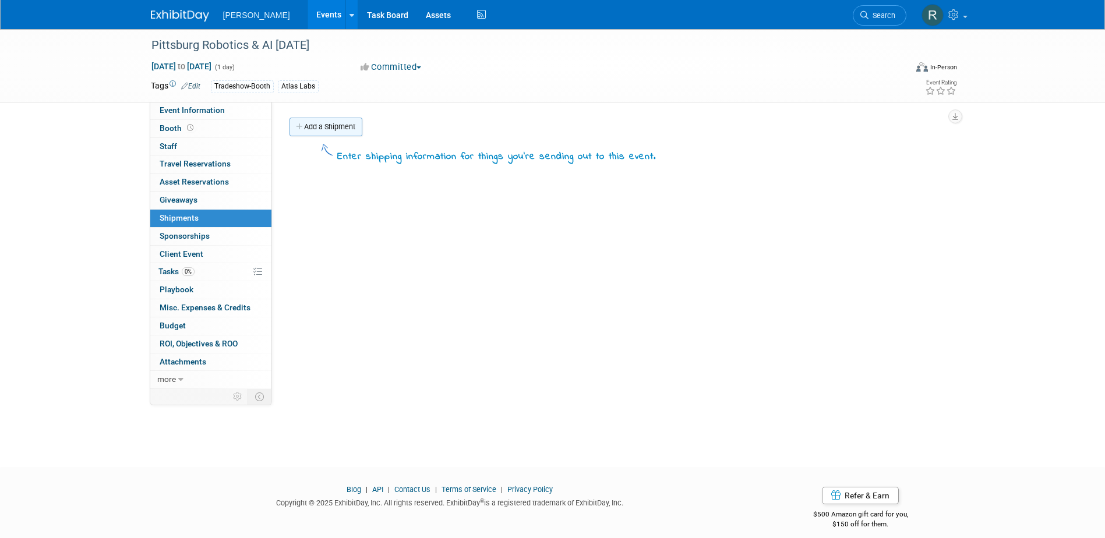
click at [330, 126] on link "Add a Shipment" at bounding box center [325, 127] width 73 height 19
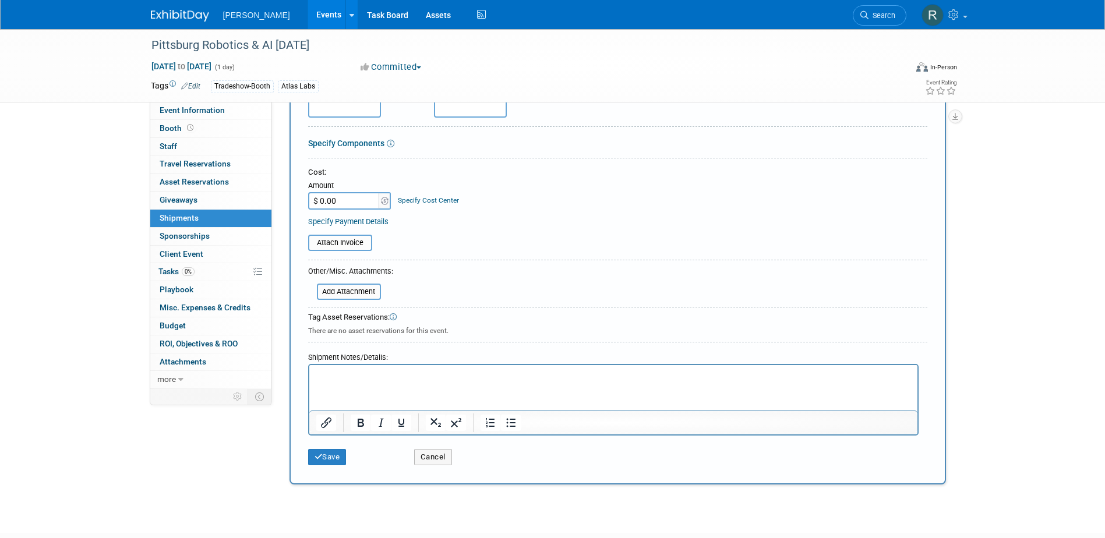
scroll to position [175, 0]
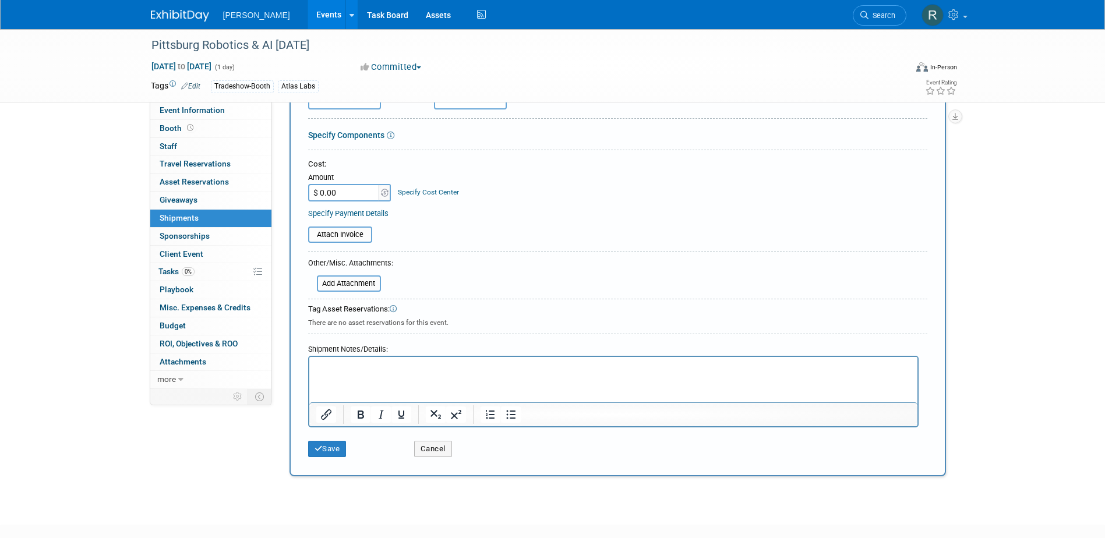
type input "Booth Material"
click at [346, 369] on p "Rich Text Area. Press ALT-0 for help." at bounding box center [613, 368] width 595 height 12
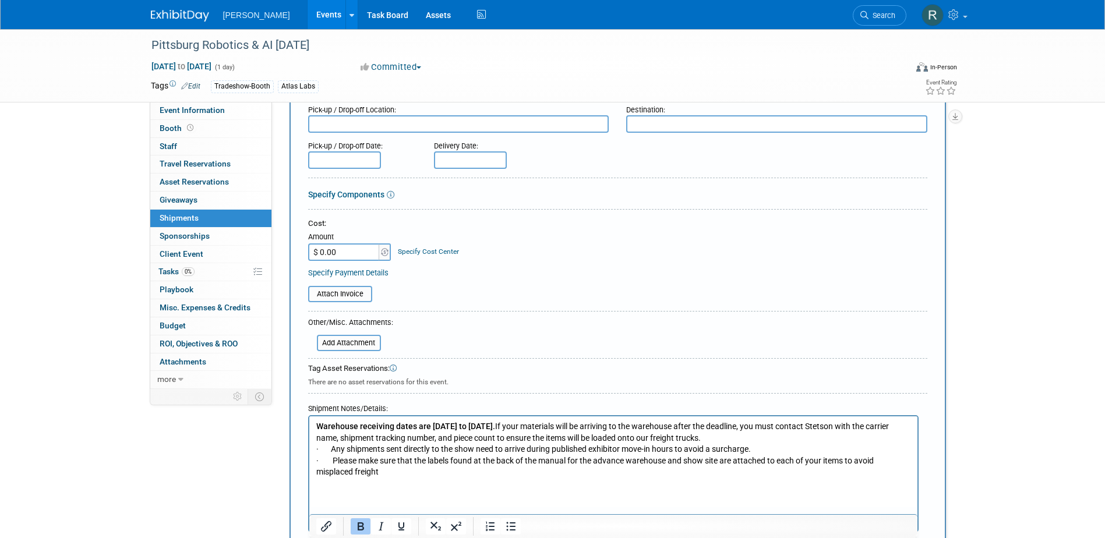
scroll to position [58, 0]
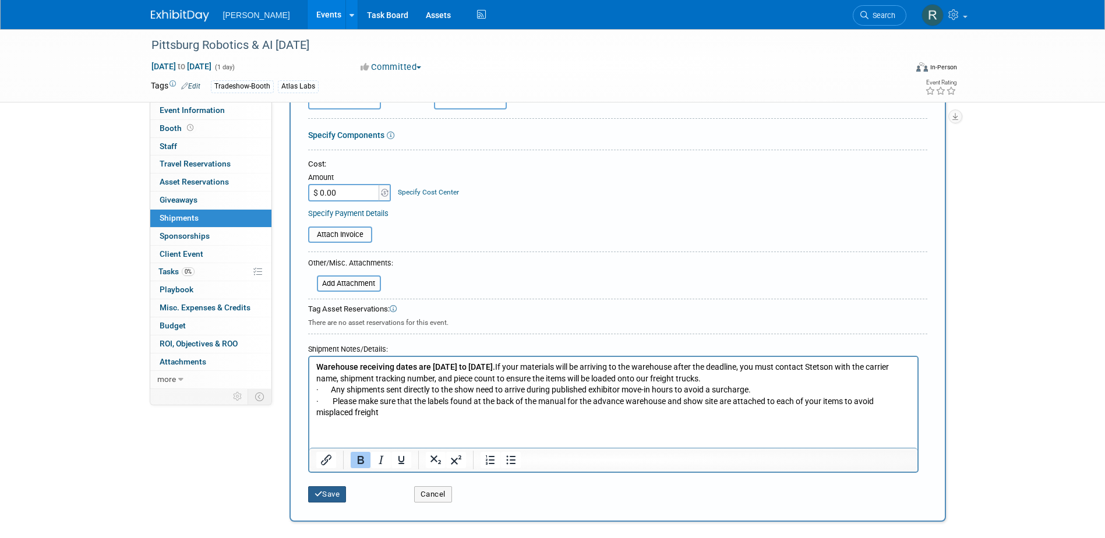
drag, startPoint x: 324, startPoint y: 495, endPoint x: 324, endPoint y: 486, distance: 8.7
click at [324, 495] on button "Save" at bounding box center [327, 494] width 38 height 16
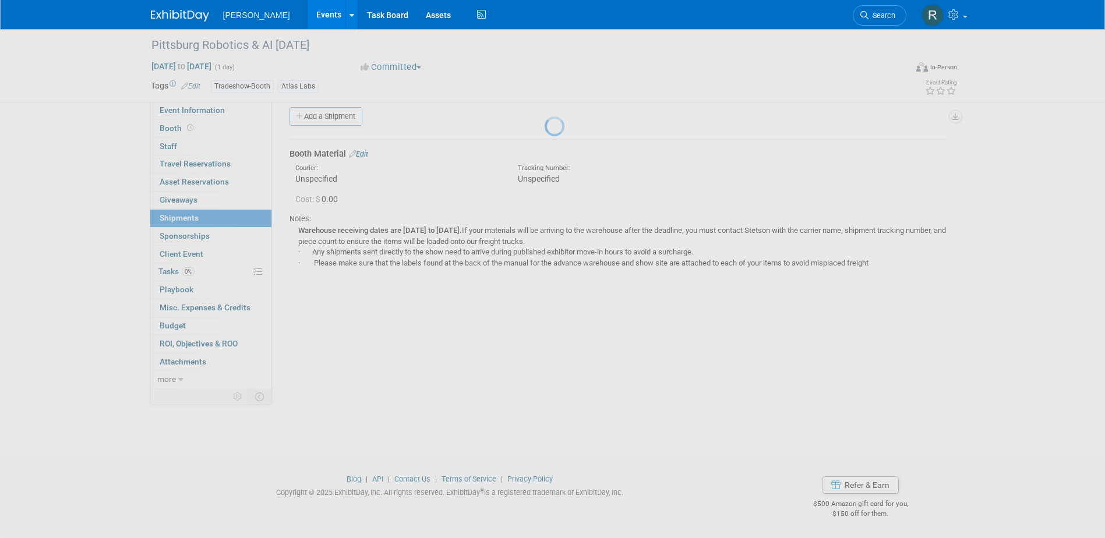
scroll to position [10, 0]
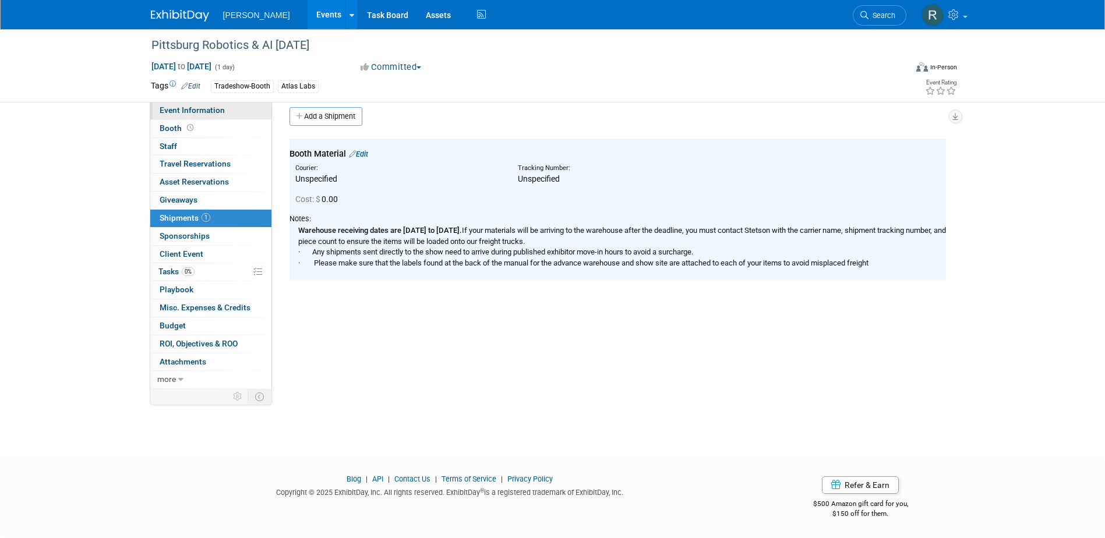
click at [196, 109] on span "Event Information" at bounding box center [192, 109] width 65 height 9
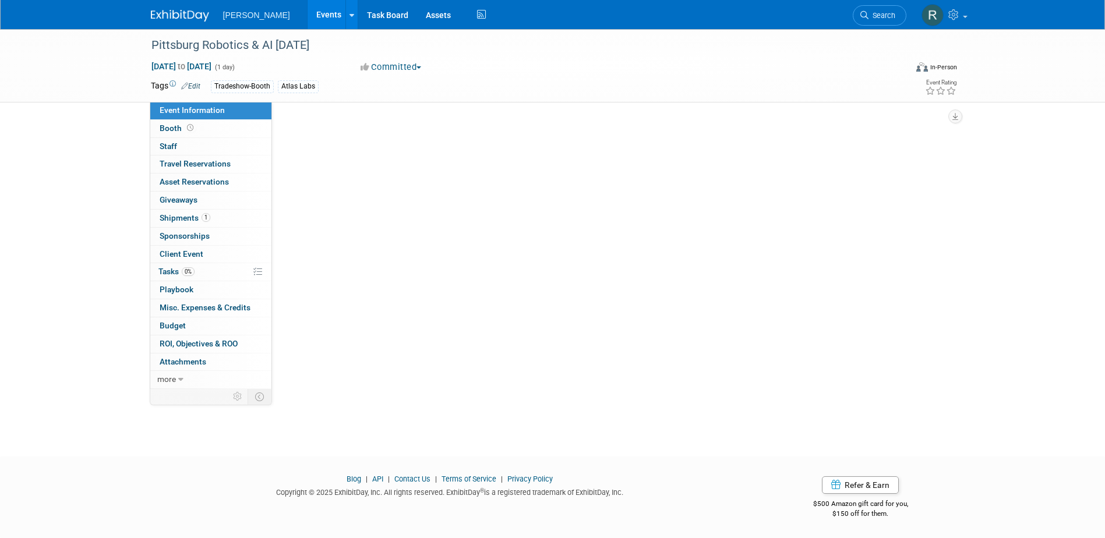
scroll to position [0, 0]
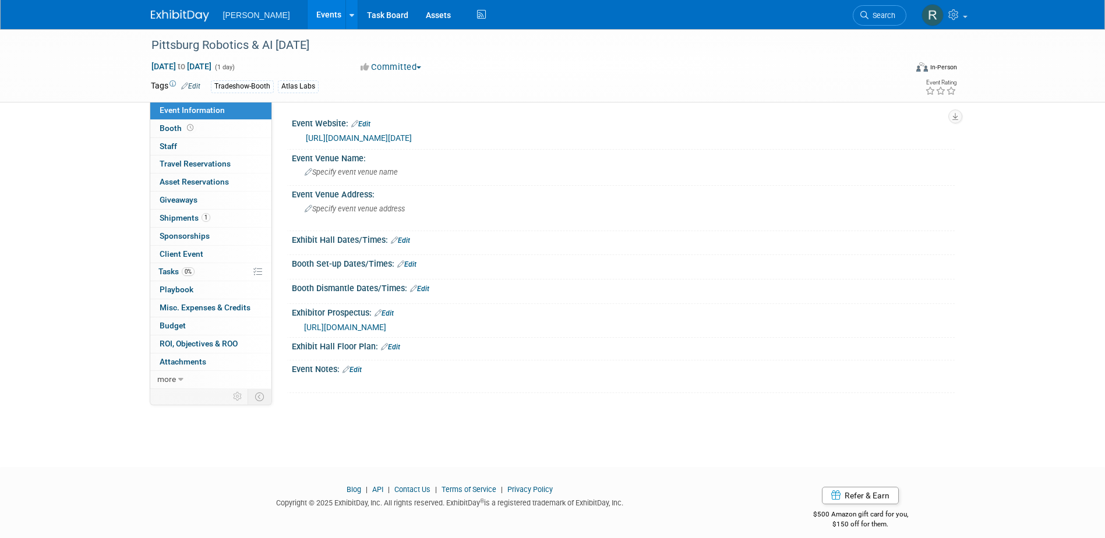
click at [354, 369] on link "Edit" at bounding box center [351, 370] width 19 height 8
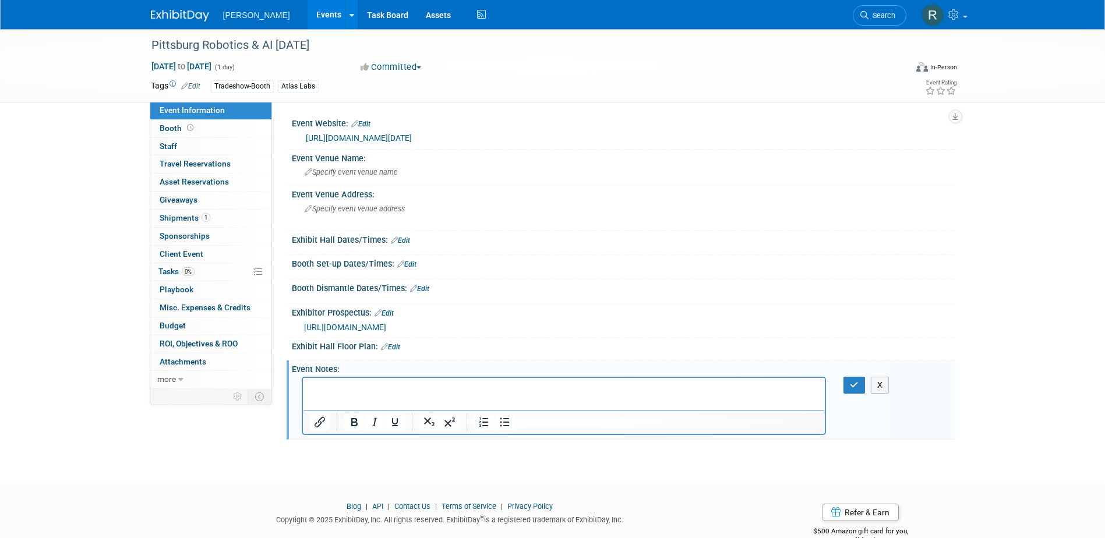
click at [326, 388] on p "Rich Text Area. Press ALT-0 for help." at bounding box center [563, 389] width 509 height 12
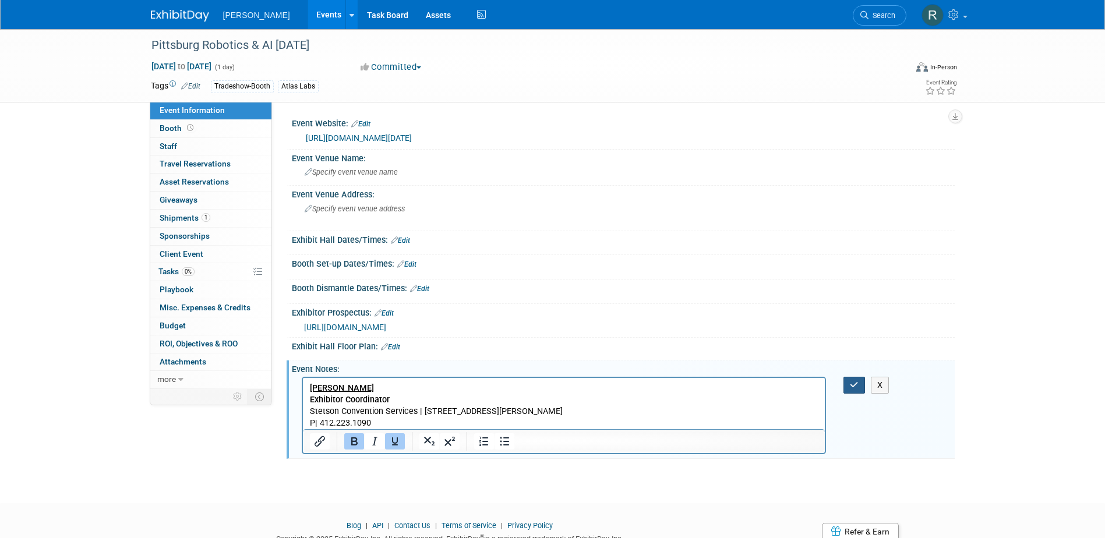
click at [862, 385] on button "button" at bounding box center [854, 385] width 22 height 17
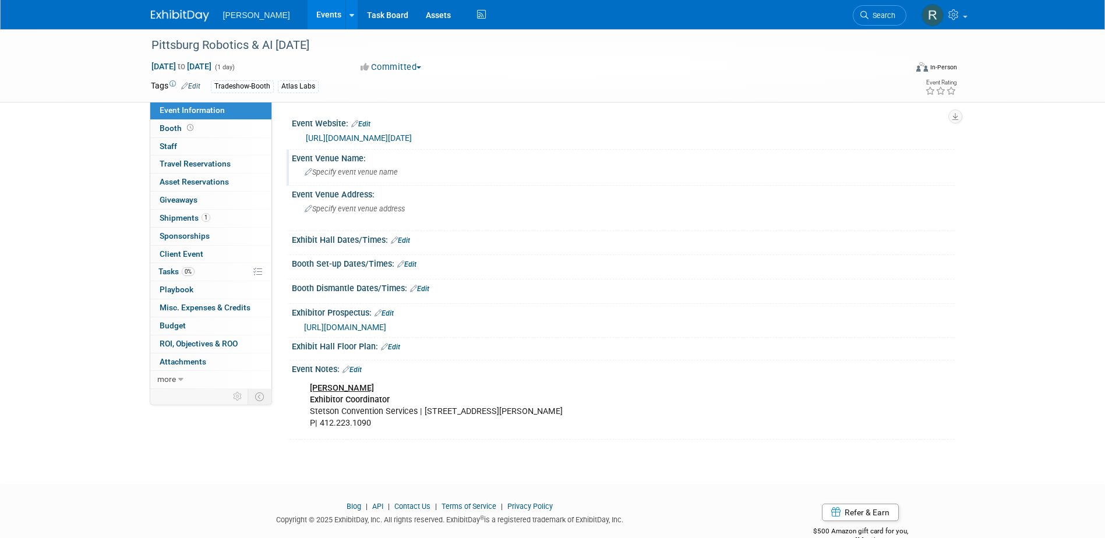
click at [370, 172] on span "Specify event venue name" at bounding box center [351, 172] width 93 height 9
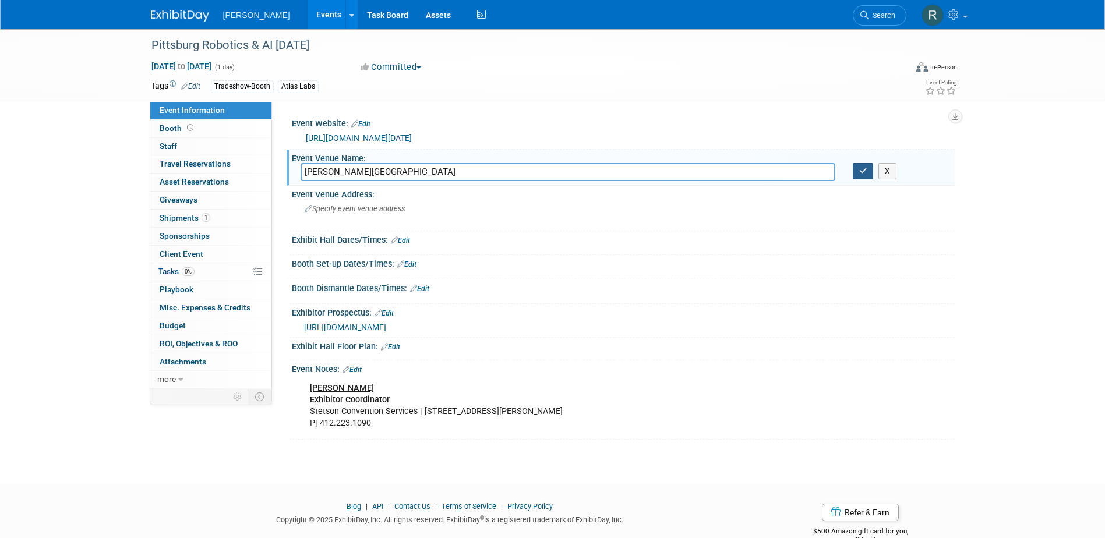
type input "David L Lawrence Convention Center"
click at [862, 172] on icon "button" at bounding box center [863, 171] width 8 height 8
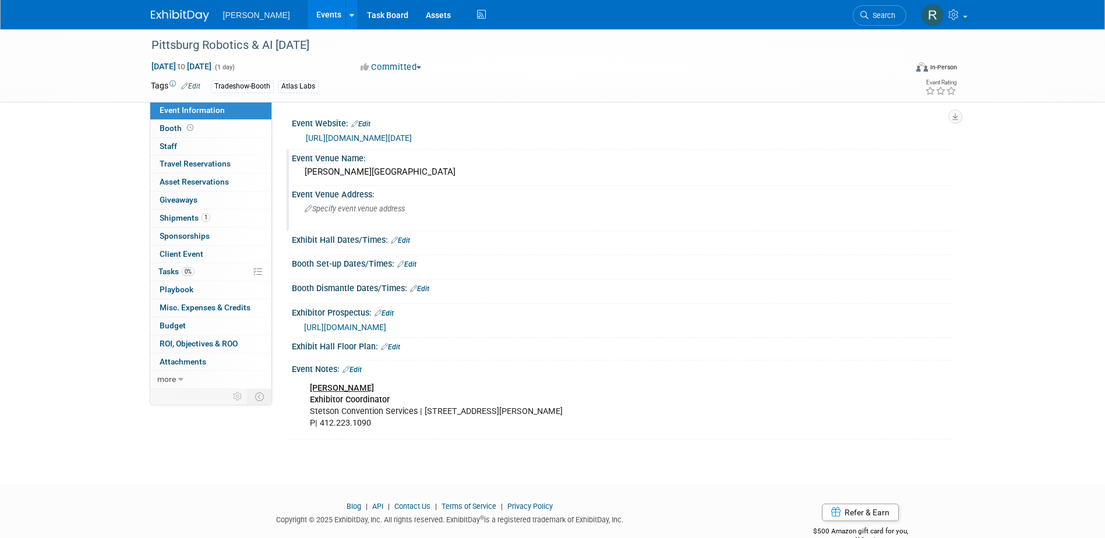
click at [369, 206] on span "Specify event venue address" at bounding box center [355, 208] width 100 height 9
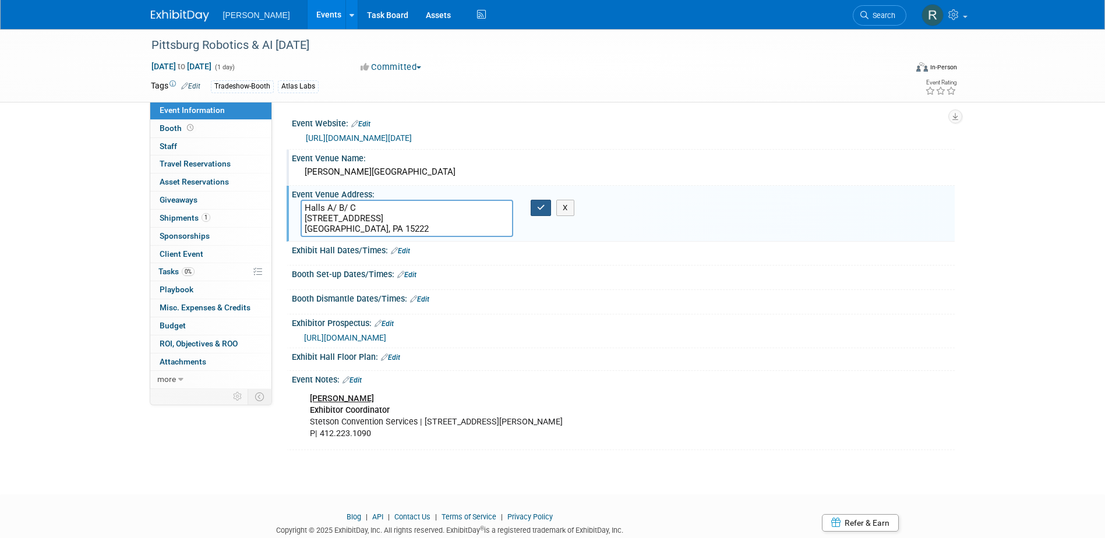
type textarea "Halls A/ B/ C 1000 Fort Duquesne Blvd. Pittsburgh, PA 15222"
click at [544, 207] on icon "button" at bounding box center [541, 208] width 8 height 8
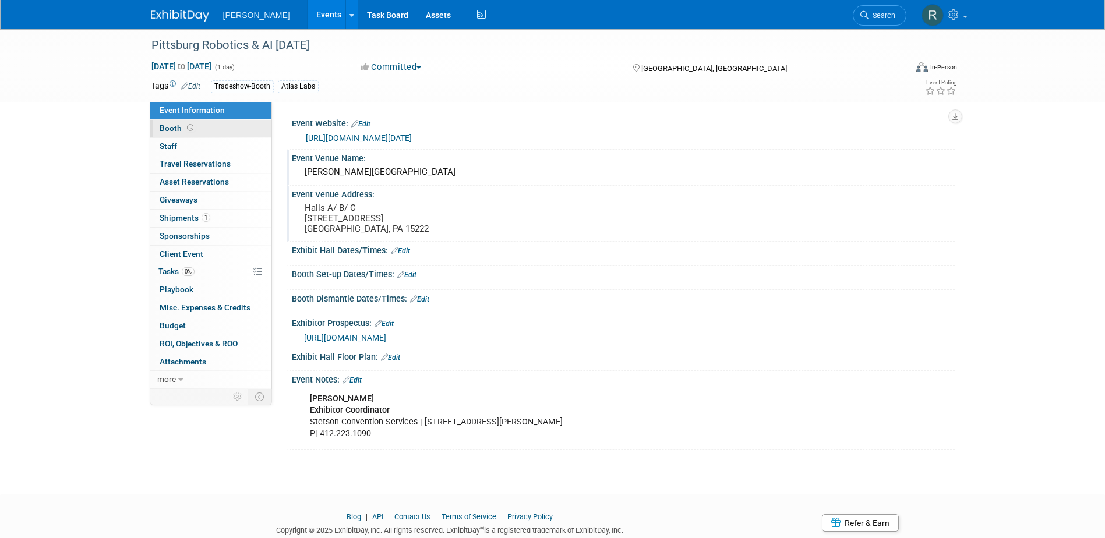
click at [206, 131] on link "Booth" at bounding box center [210, 128] width 121 height 17
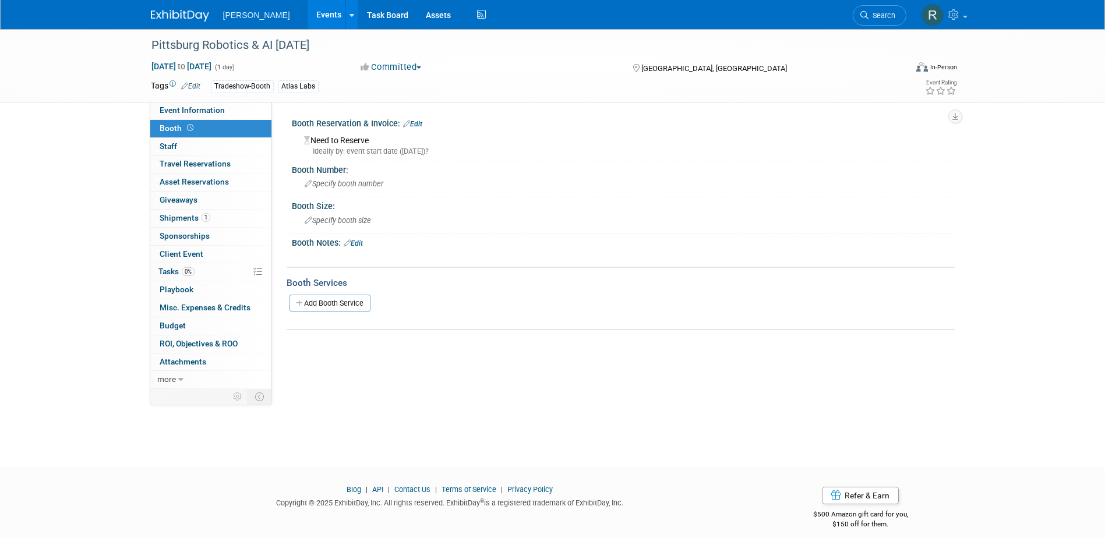
click at [359, 243] on link "Edit" at bounding box center [353, 243] width 19 height 8
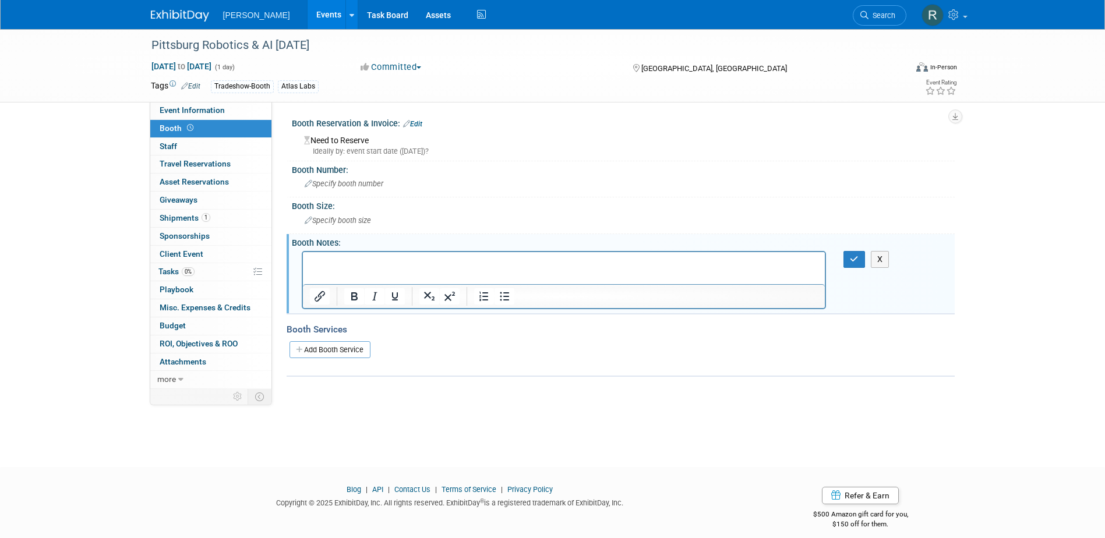
click at [323, 259] on p "Rich Text Area. Press ALT-0 for help." at bounding box center [563, 262] width 509 height 12
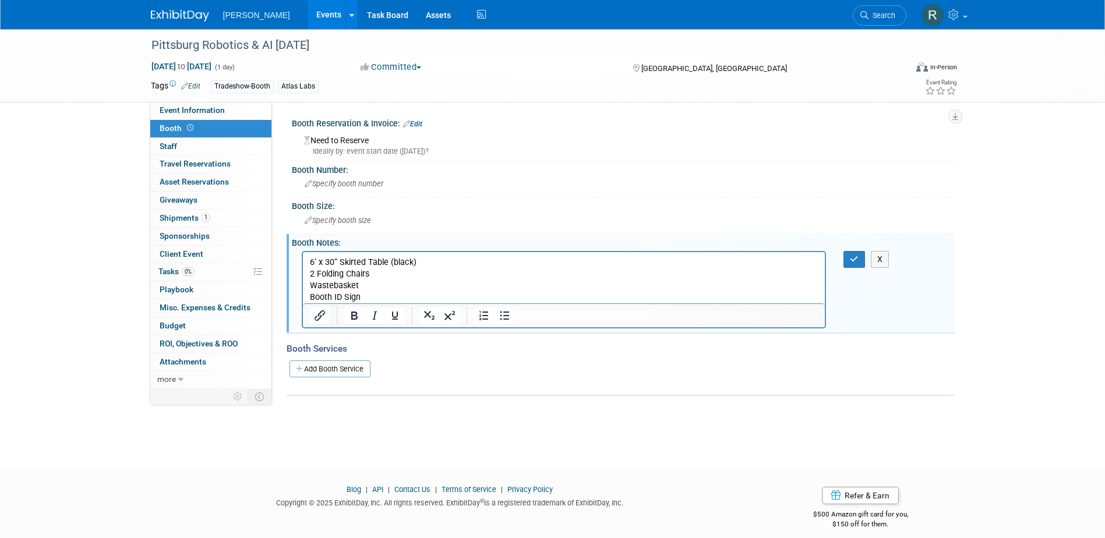
click at [388, 296] on p "6’ x 30” Skirted Table (black) 2 Folding Chairs Wastebasket Booth ID Sign" at bounding box center [563, 279] width 509 height 47
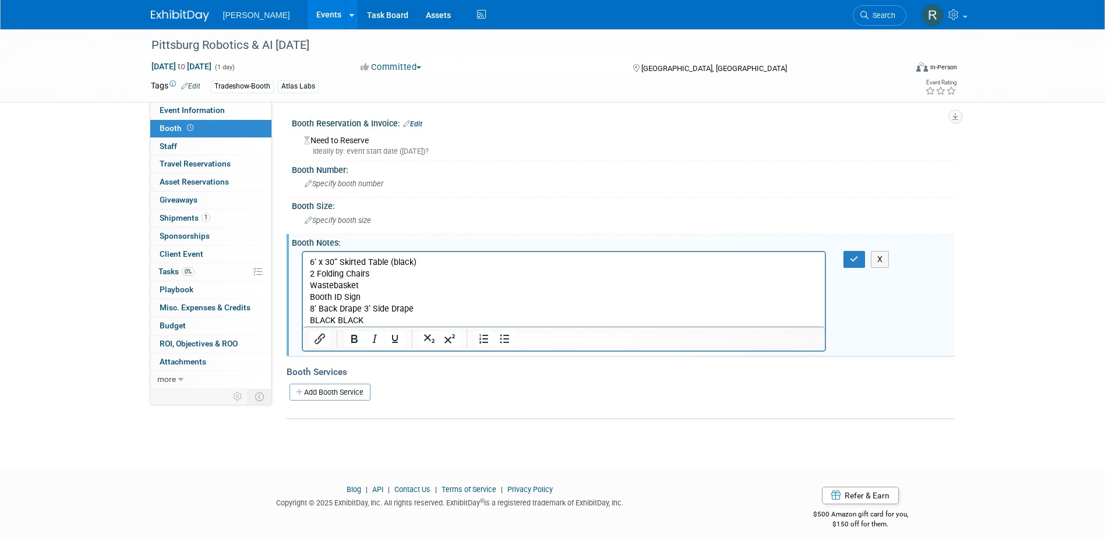
drag, startPoint x: 359, startPoint y: 307, endPoint x: 390, endPoint y: 313, distance: 31.9
click at [359, 307] on p "8’ Back Drape 3’ Side Drape BLACK BLACK" at bounding box center [563, 314] width 509 height 23
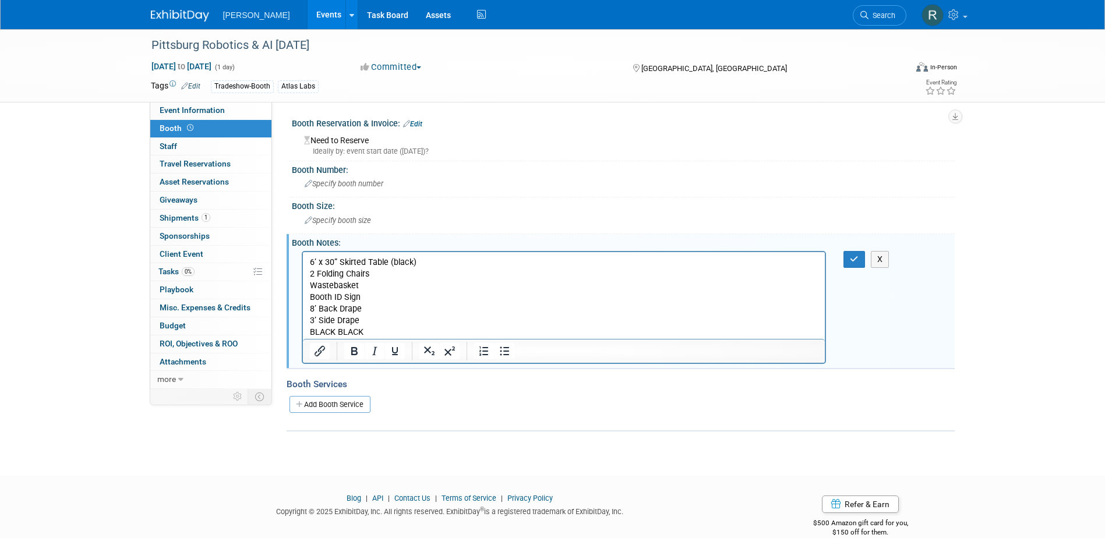
click at [349, 333] on p "3’ Side Drape BLACK BLACK" at bounding box center [563, 325] width 509 height 23
click at [376, 310] on p "8’ Back Drape" at bounding box center [563, 309] width 509 height 12
click at [365, 321] on p "3’ Side Drape BLACK" at bounding box center [563, 325] width 509 height 23
drag, startPoint x: 345, startPoint y: 330, endPoint x: 292, endPoint y: 331, distance: 53.0
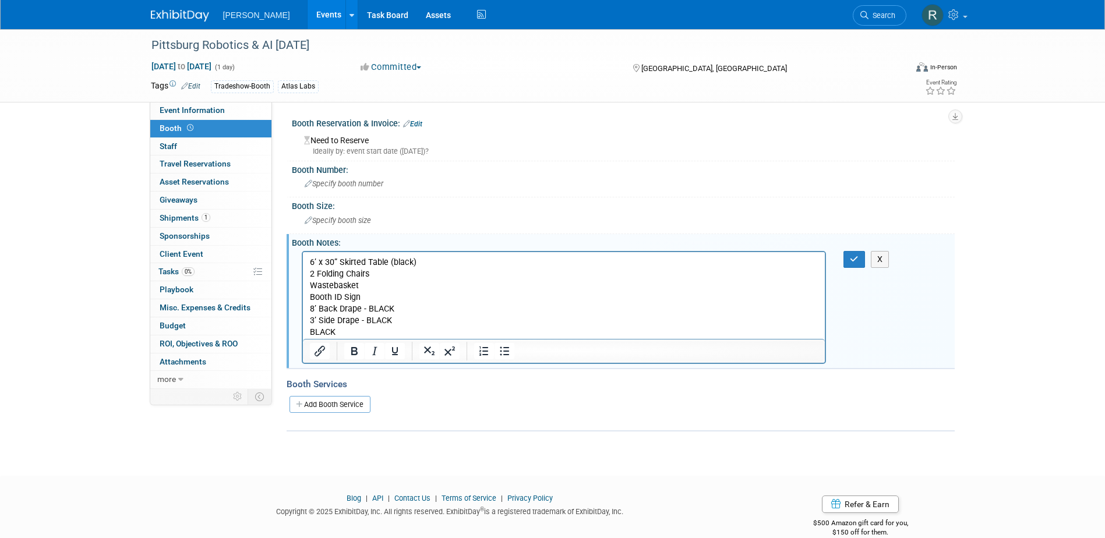
click at [302, 331] on html "6’ x 30” Skirted Table (black) 2 Folding Chairs Wastebasket Booth ID Sign 8’ Ba…" at bounding box center [563, 295] width 522 height 87
click at [845, 256] on button "button" at bounding box center [854, 259] width 22 height 17
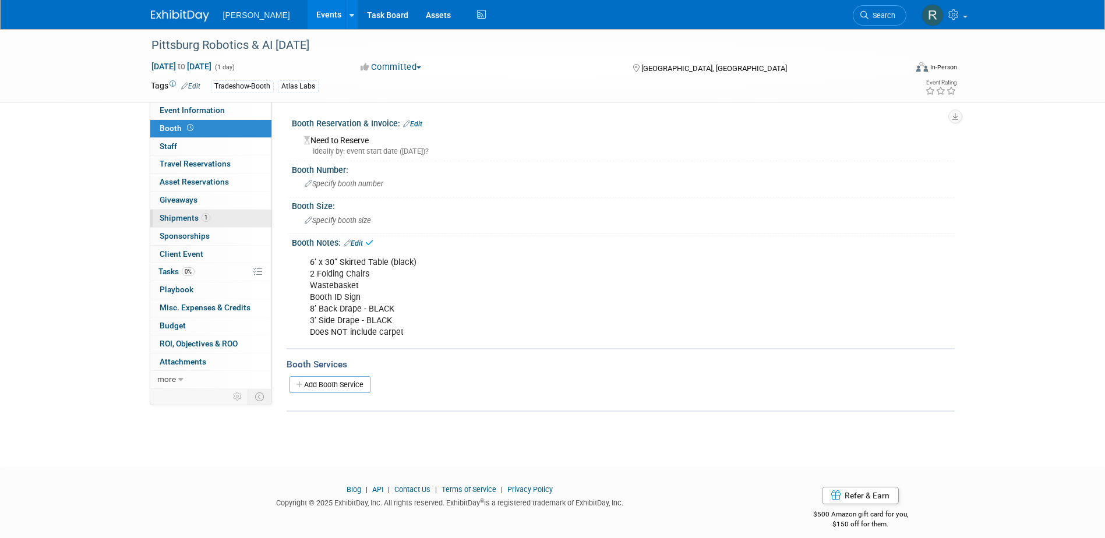
click at [185, 219] on span "Shipments 1" at bounding box center [185, 217] width 51 height 9
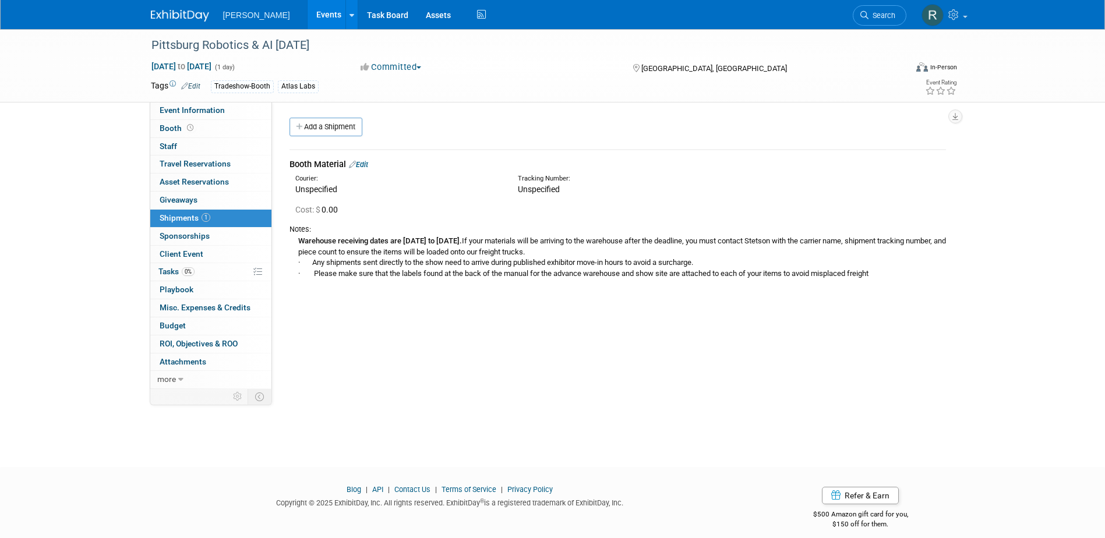
click at [362, 164] on link "Edit" at bounding box center [358, 164] width 19 height 9
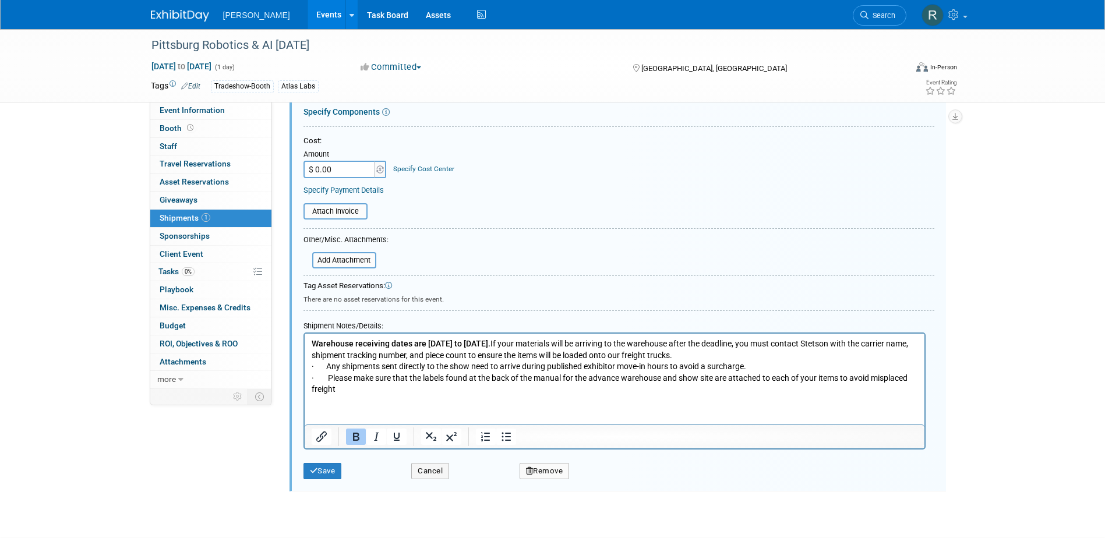
scroll to position [250, 0]
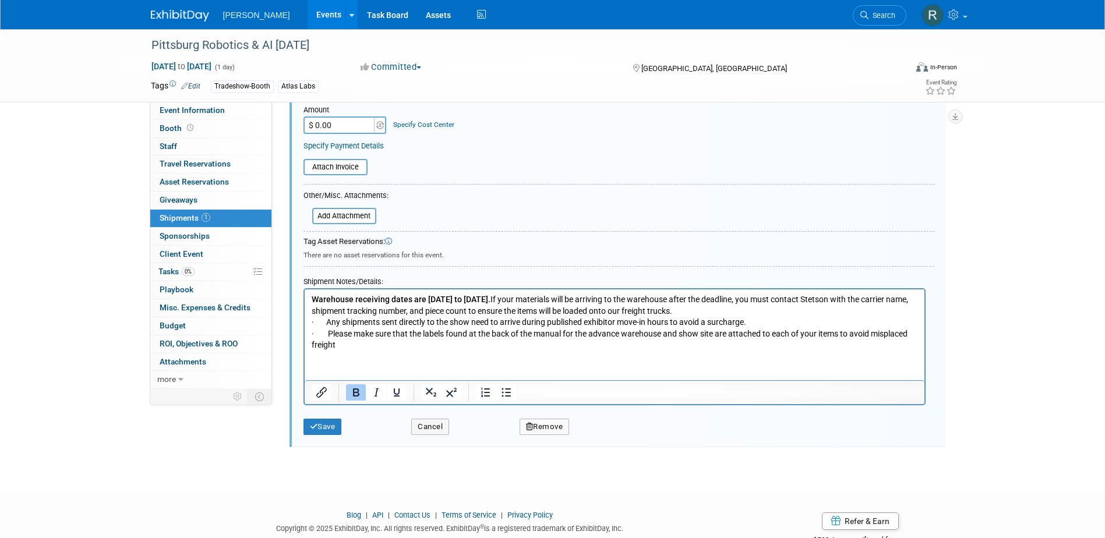
click at [355, 345] on p "Warehouse receiving dates are Monday, October 6 to Friday, October 24. If your …" at bounding box center [614, 322] width 606 height 57
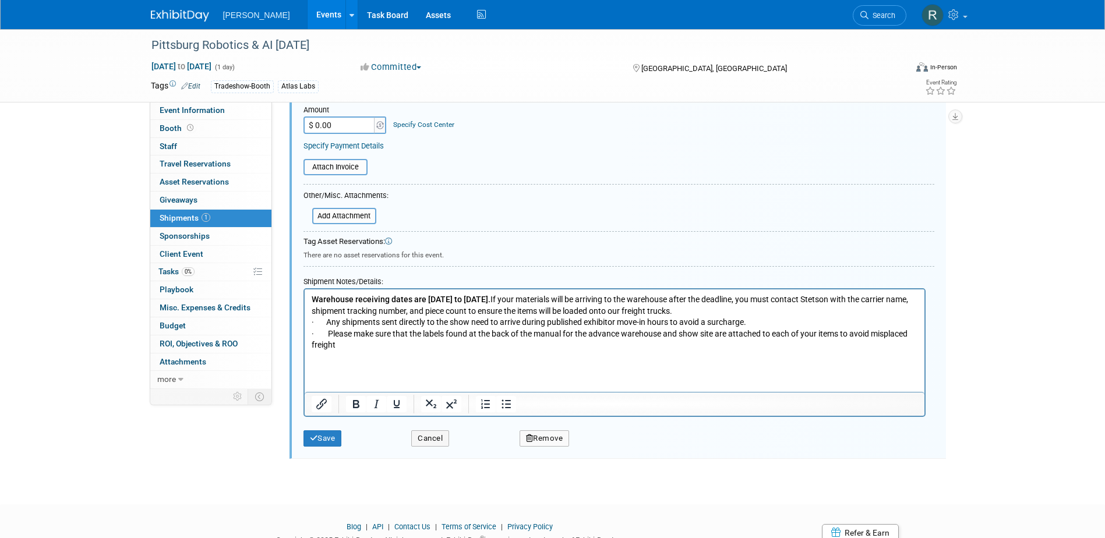
click at [325, 360] on p "Rich Text Area. Press ALT-0 for help." at bounding box center [614, 357] width 606 height 12
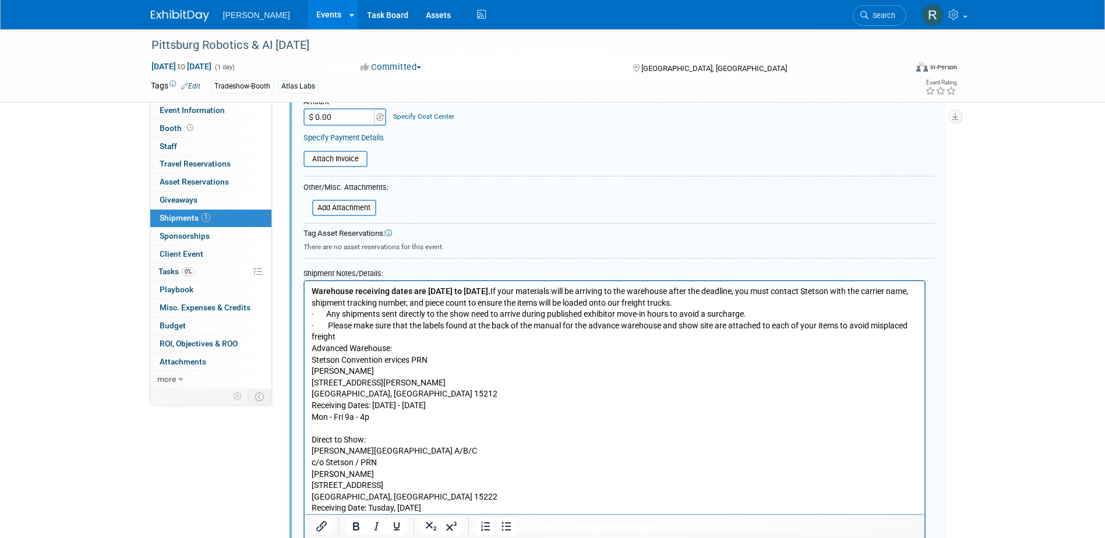
scroll to position [270, 0]
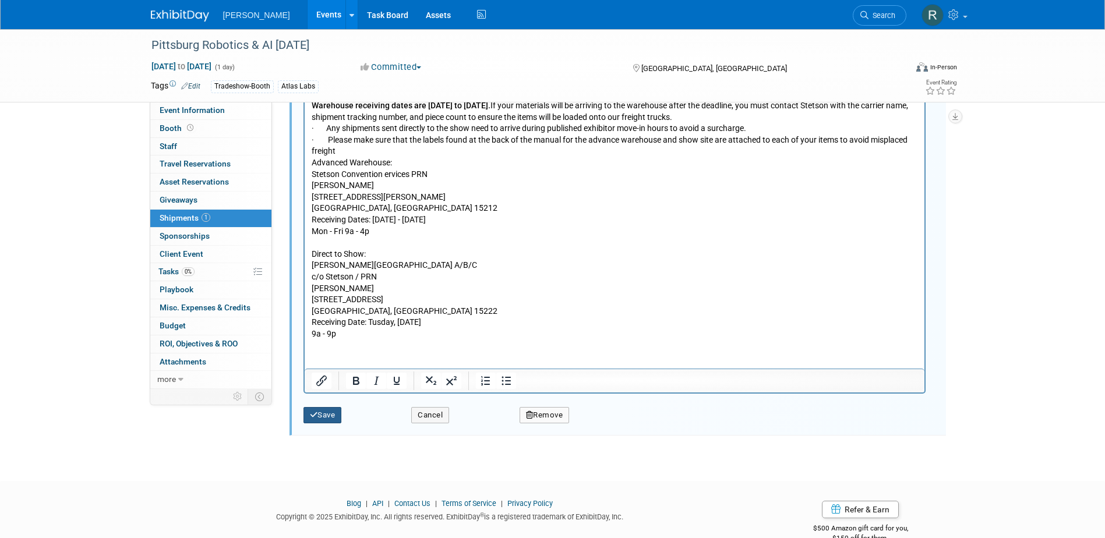
click at [327, 415] on button "Save" at bounding box center [322, 415] width 38 height 16
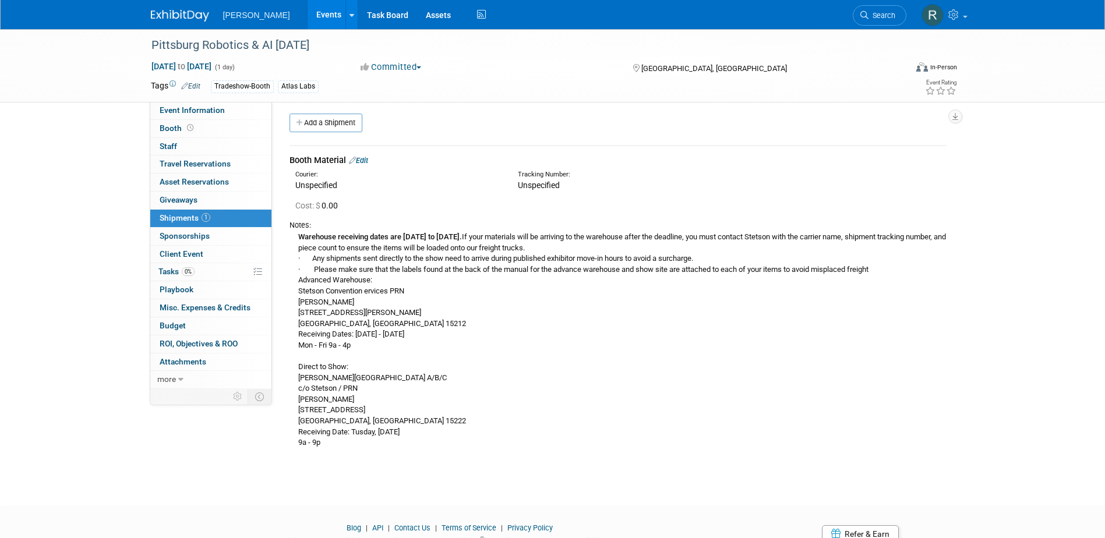
scroll to position [0, 0]
